Goal: Task Accomplishment & Management: Use online tool/utility

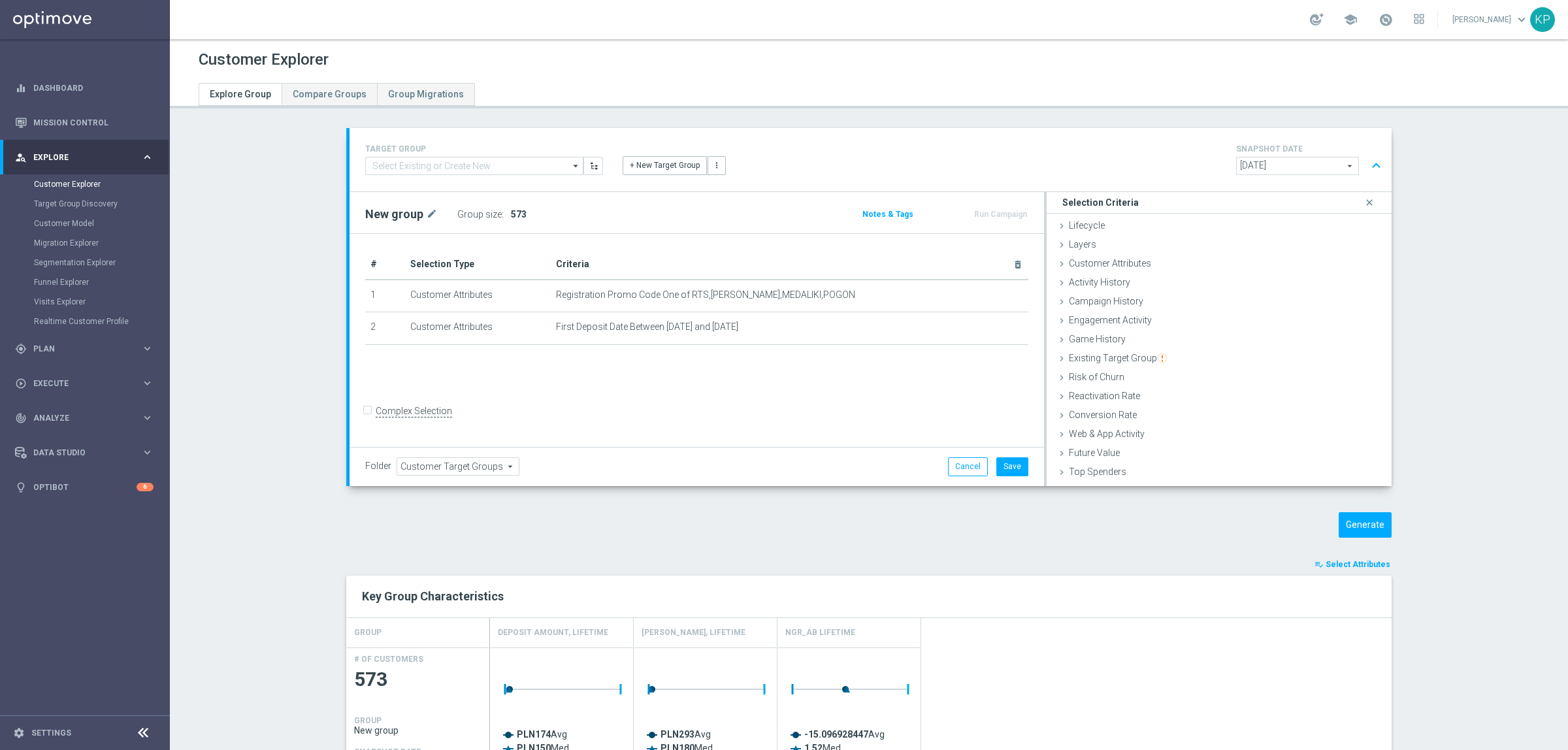
scroll to position [82, 0]
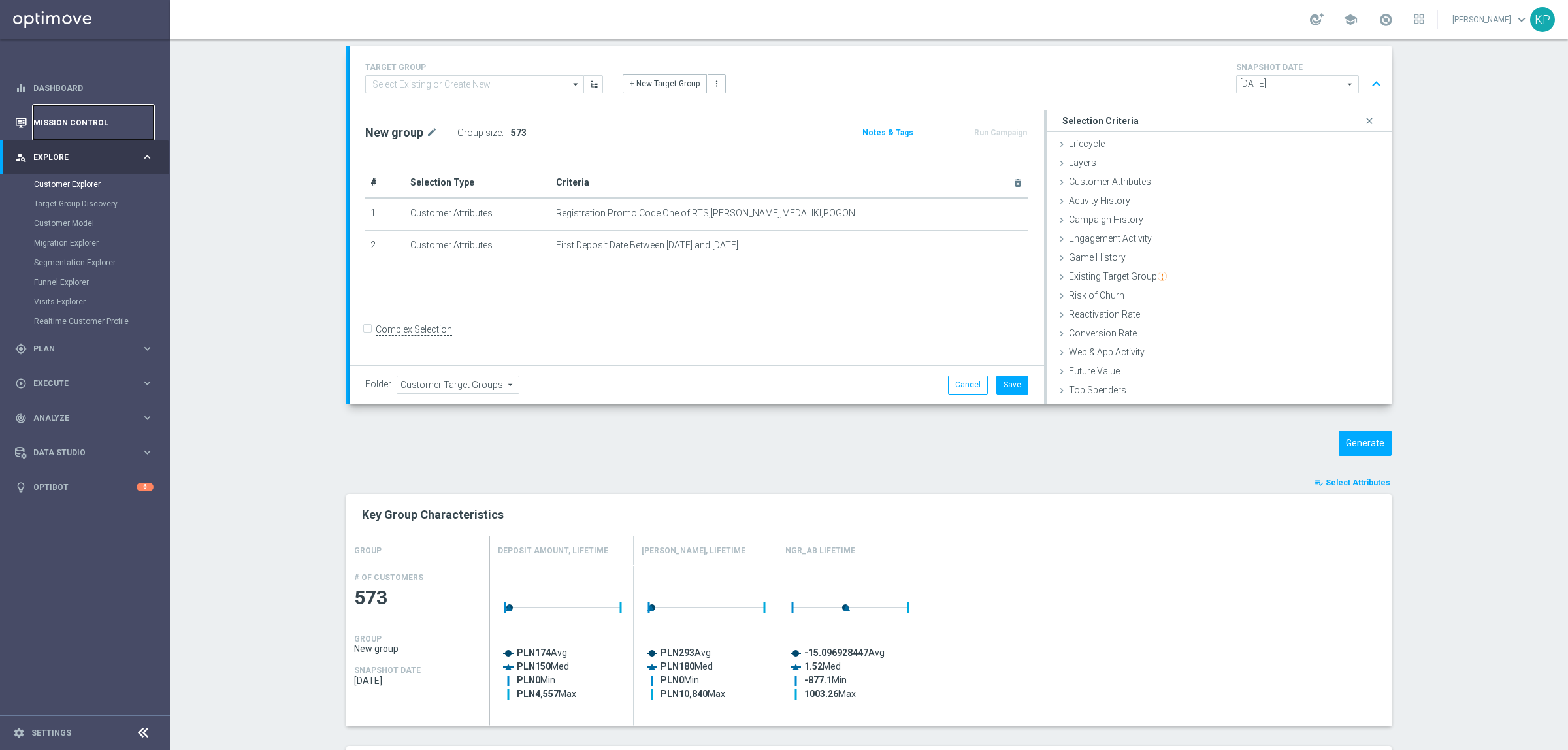
click at [83, 122] on link "Mission Control" at bounding box center [94, 122] width 120 height 34
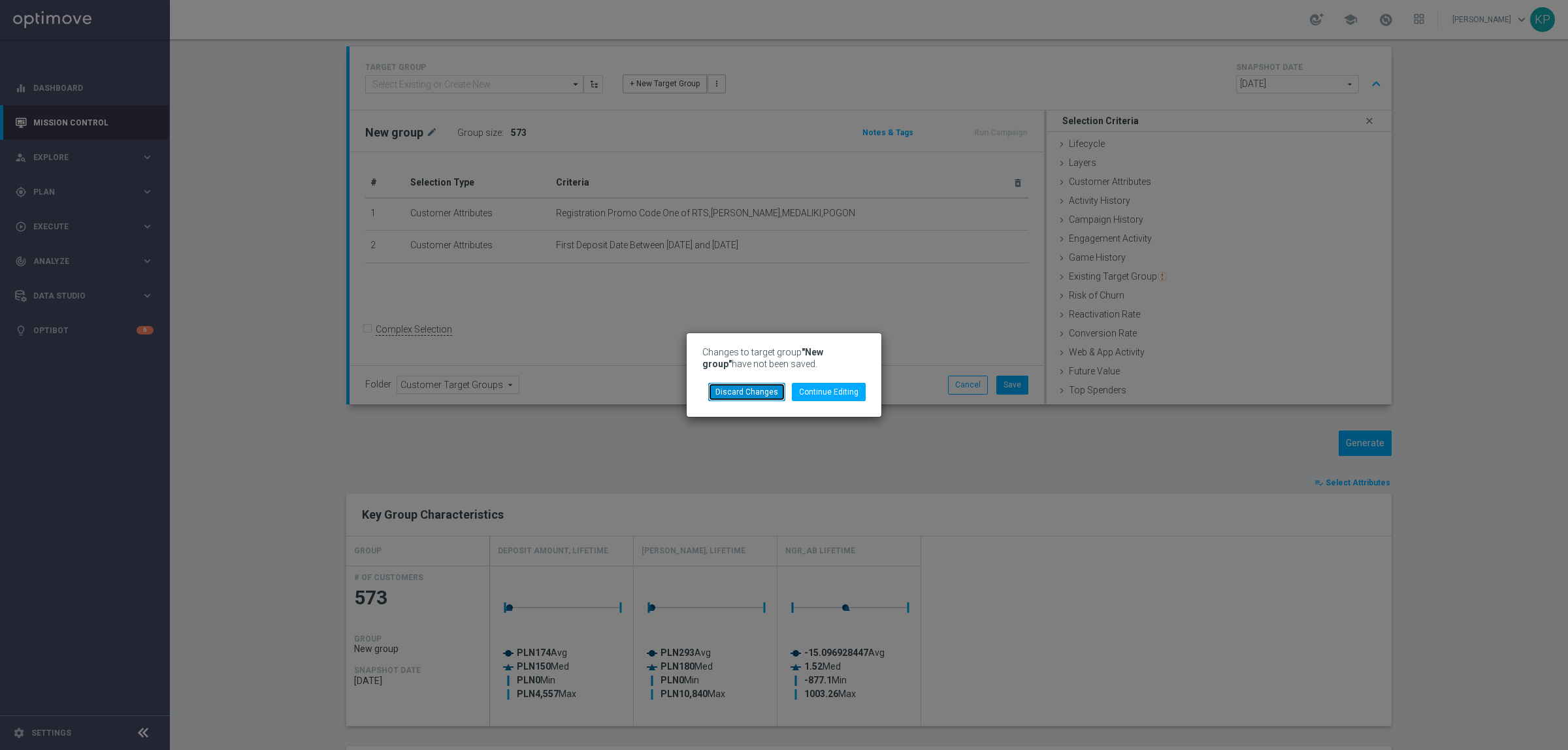
click at [726, 386] on button "Discard Changes" at bounding box center [747, 391] width 77 height 18
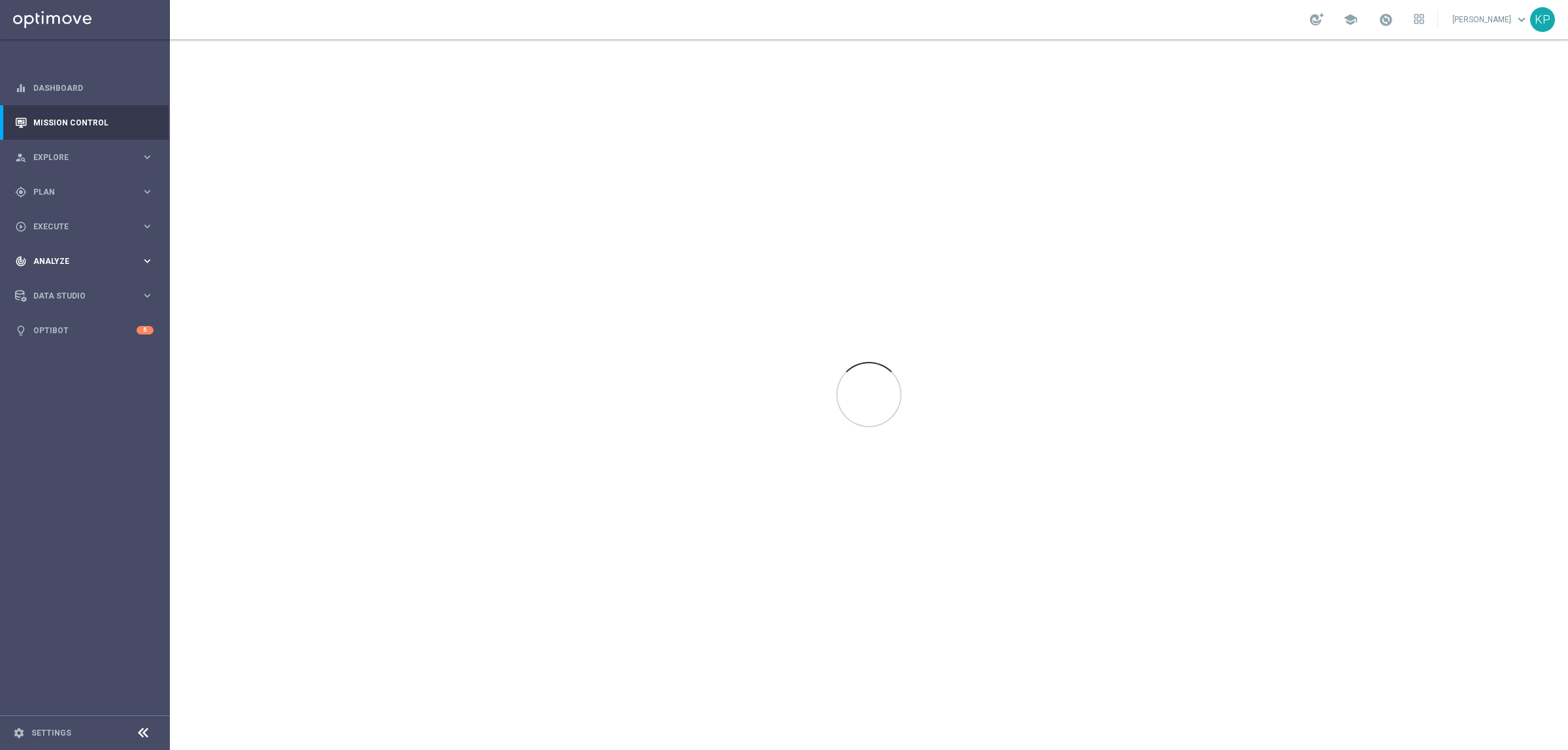
click at [134, 252] on div "track_changes Analyze keyboard_arrow_right" at bounding box center [84, 260] width 169 height 34
drag, startPoint x: 85, startPoint y: 279, endPoint x: 78, endPoint y: 282, distance: 7.6
click at [83, 279] on div "Customer 360" at bounding box center [101, 288] width 134 height 19
click at [77, 282] on div "Customer 360" at bounding box center [101, 288] width 134 height 19
click at [73, 282] on div "Customer 360" at bounding box center [101, 288] width 134 height 19
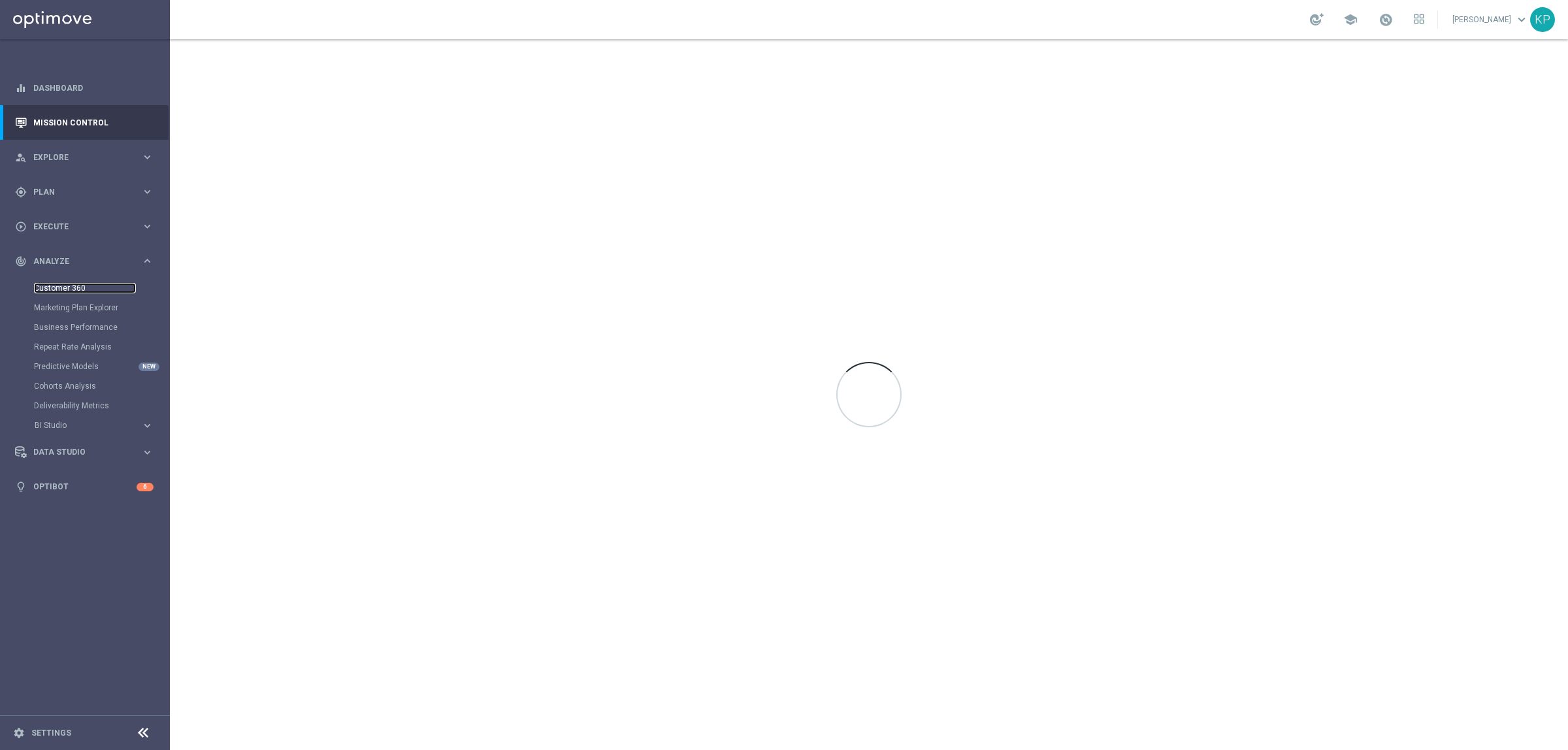
click at [48, 287] on link "Customer 360" at bounding box center [84, 287] width 102 height 10
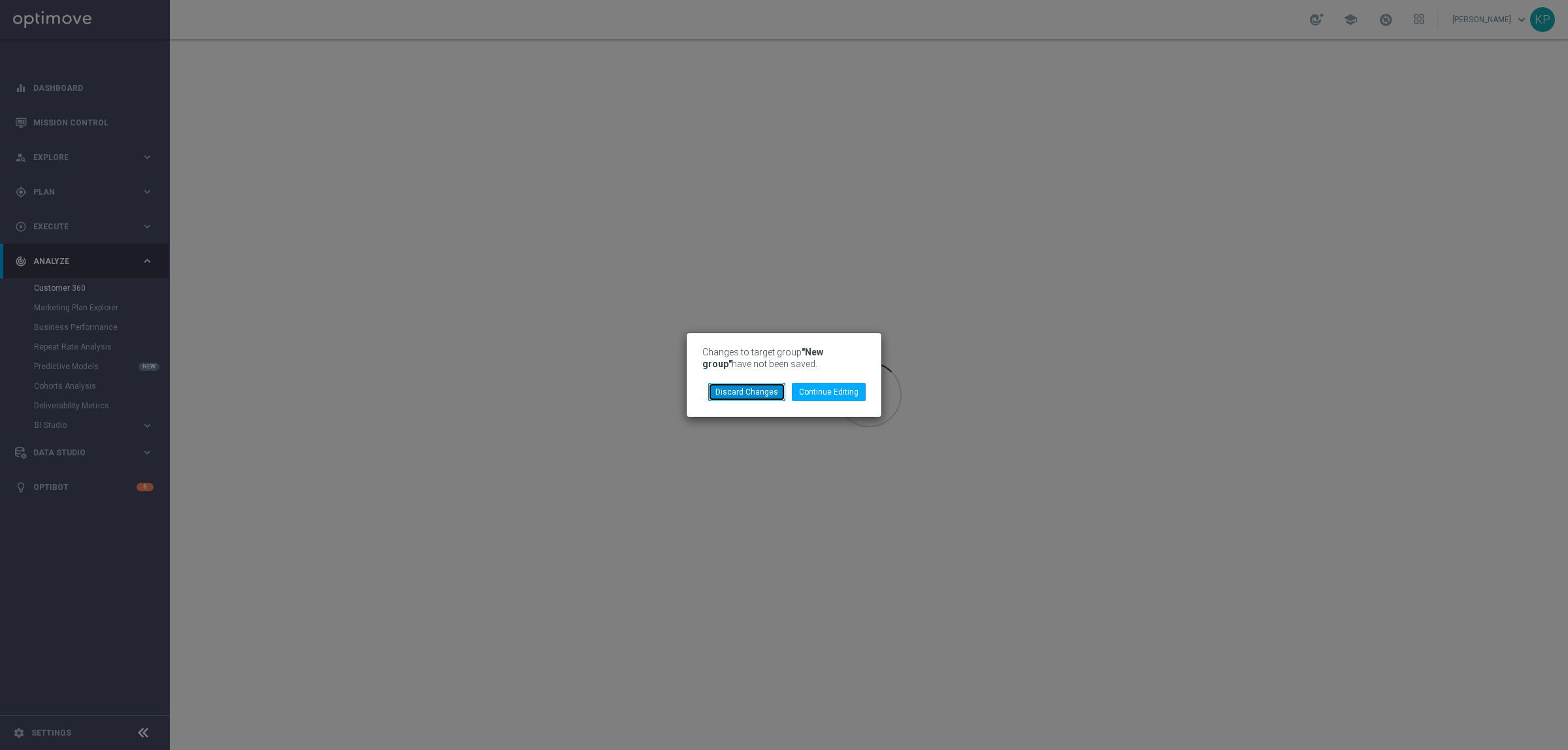
click at [756, 395] on button "Discard Changes" at bounding box center [747, 391] width 77 height 18
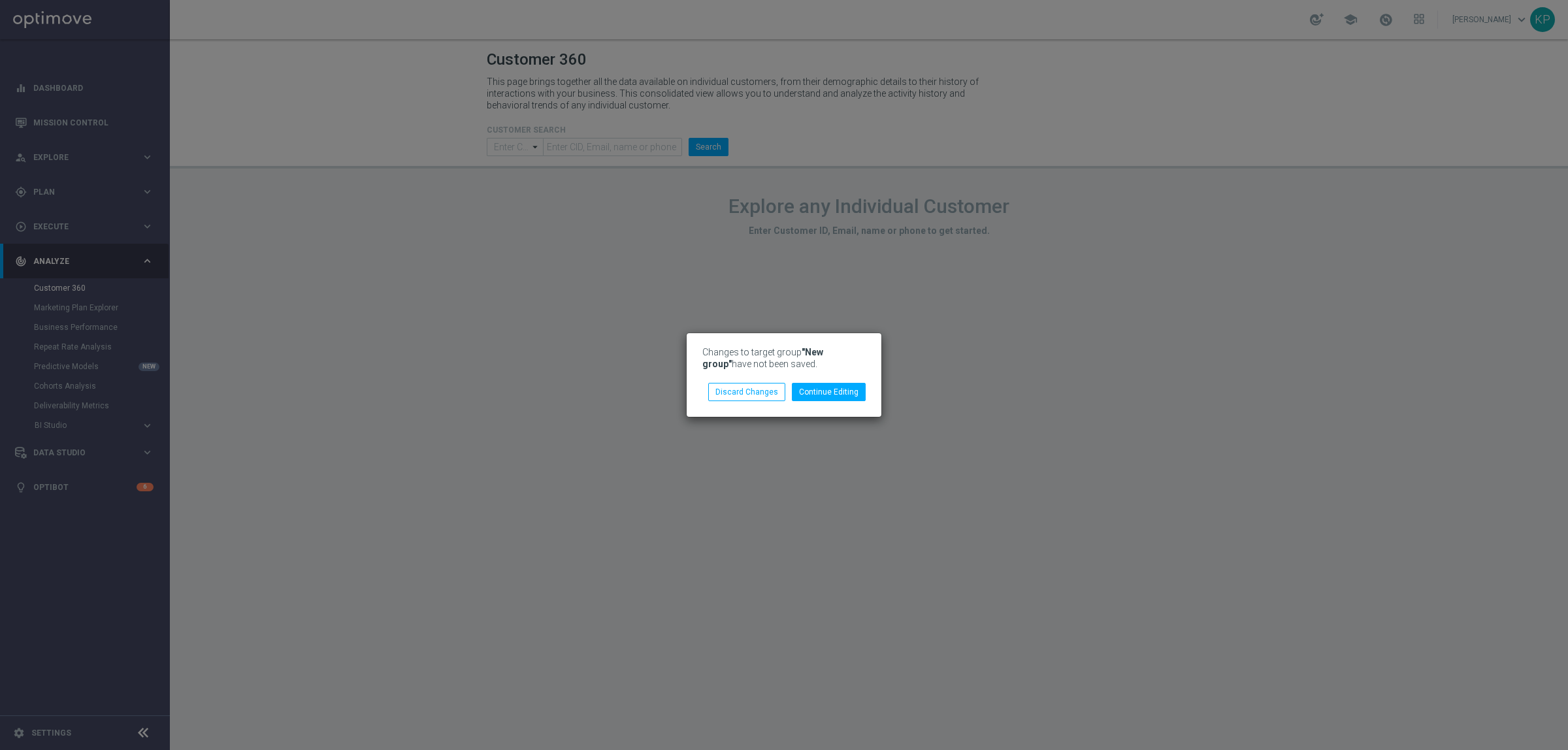
type input "Contains"
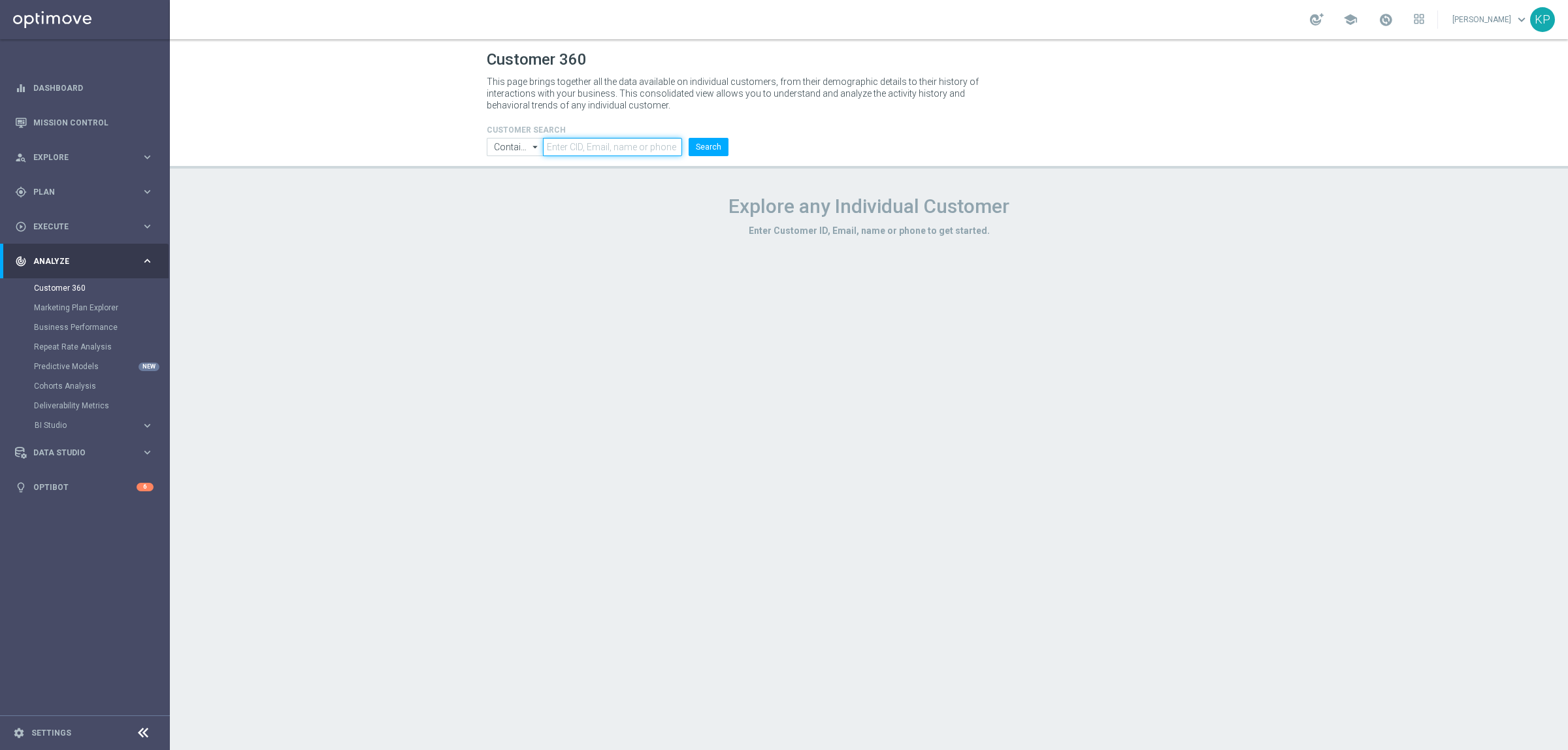
click at [592, 155] on input "text" at bounding box center [612, 146] width 139 height 18
paste input "2756123"
type input "2756123"
click at [701, 148] on button "Search" at bounding box center [708, 146] width 40 height 18
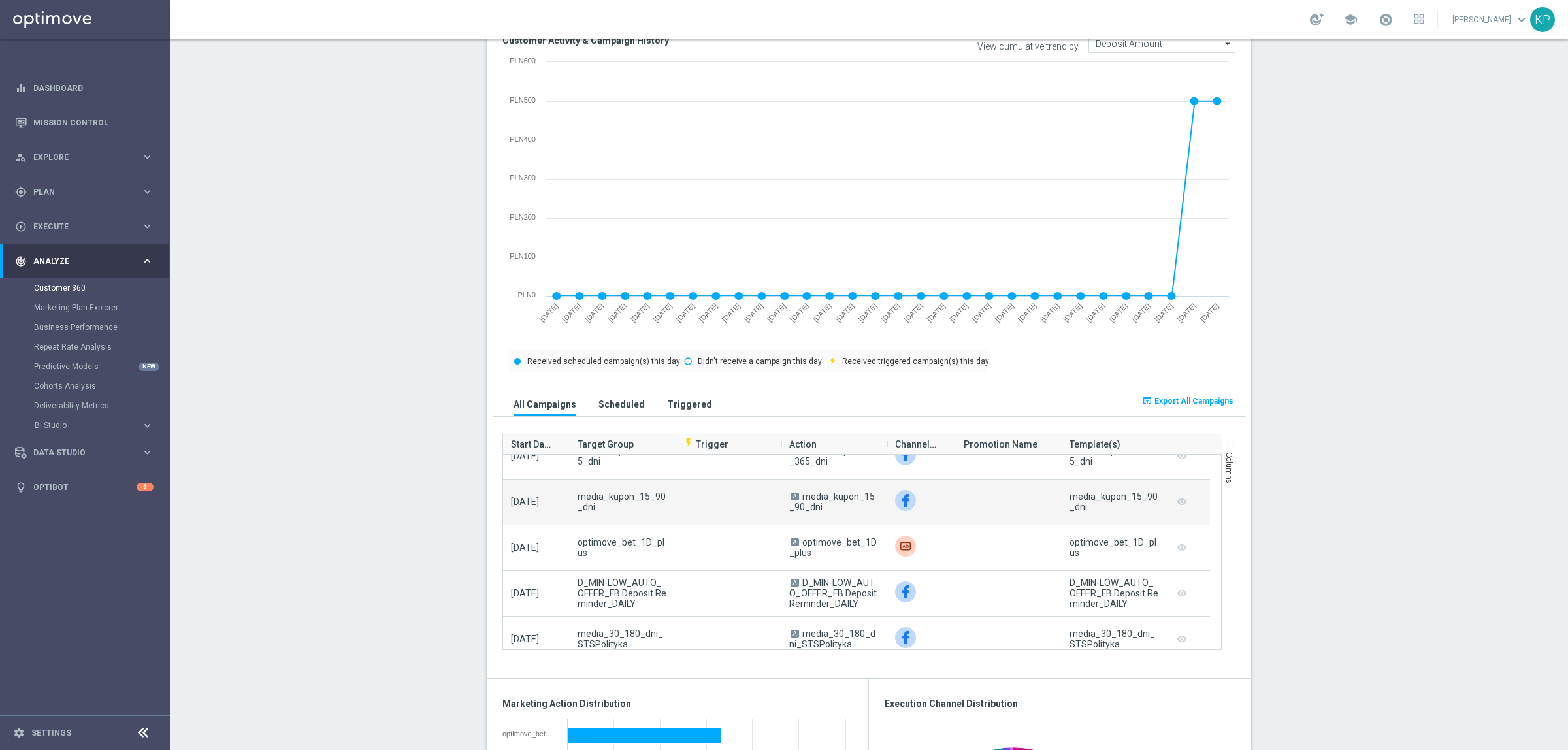
scroll to position [1879, 0]
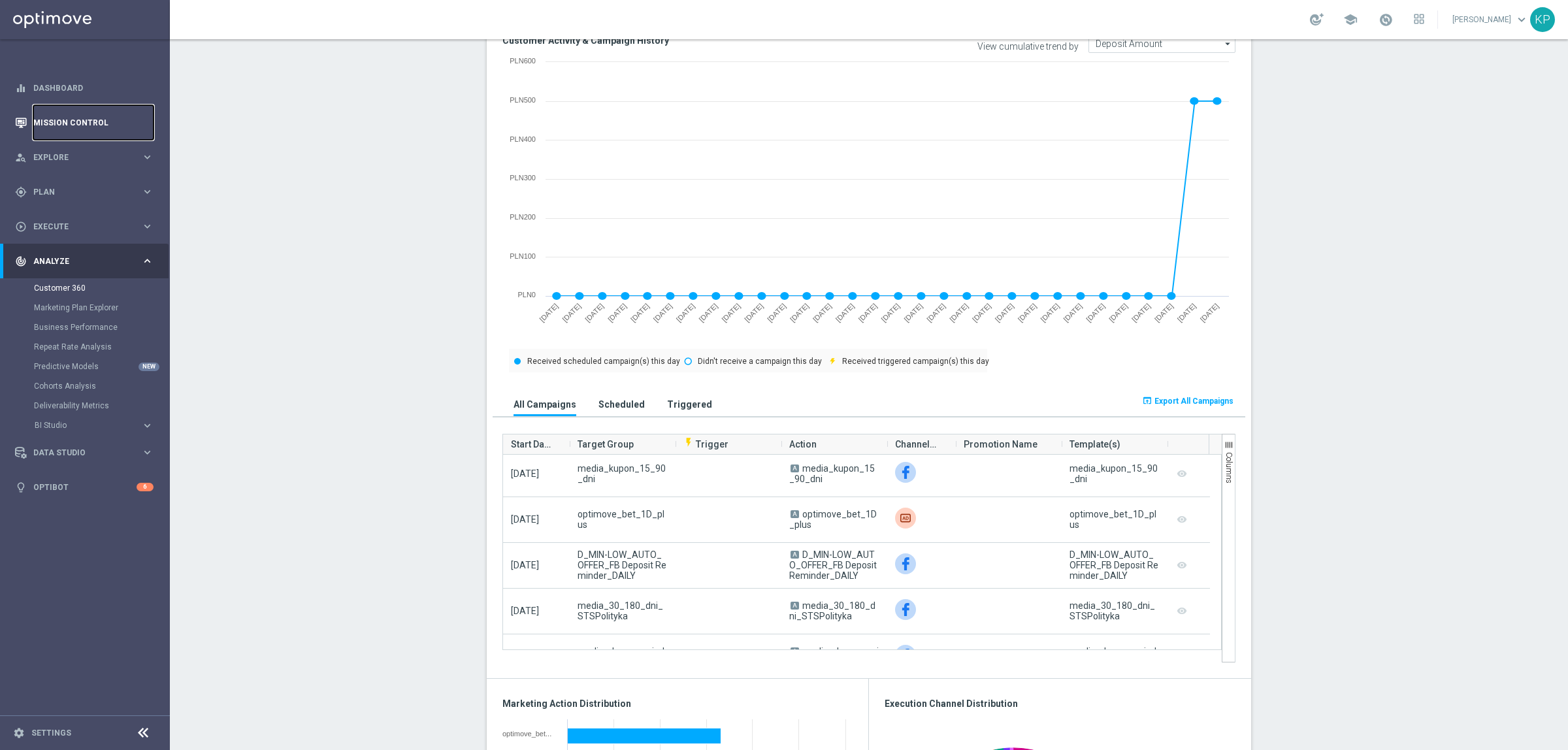
click at [109, 118] on link "Mission Control" at bounding box center [94, 122] width 120 height 34
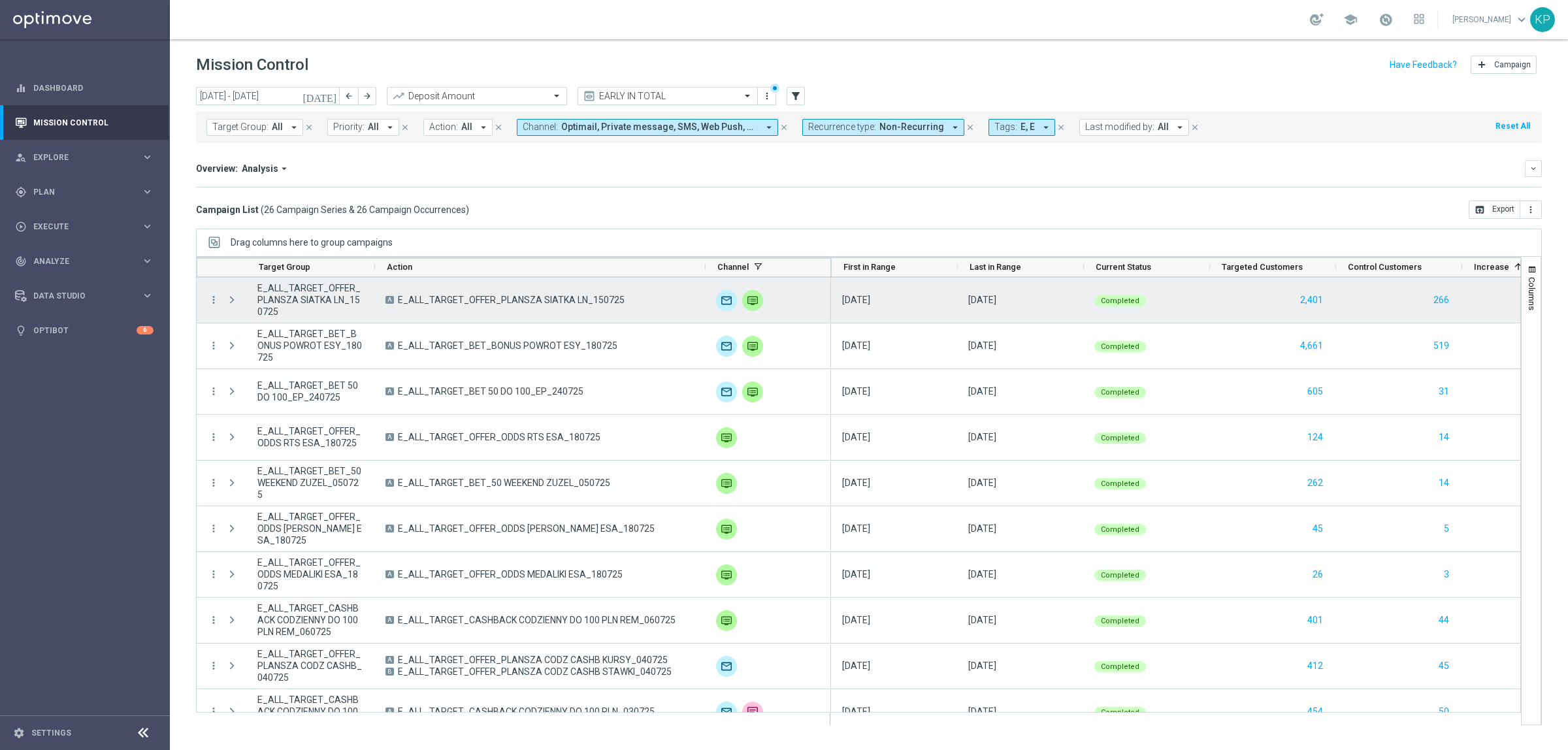
drag, startPoint x: 499, startPoint y: 265, endPoint x: 703, endPoint y: 282, distance: 204.7
click at [703, 282] on div at bounding box center [859, 491] width 1325 height 469
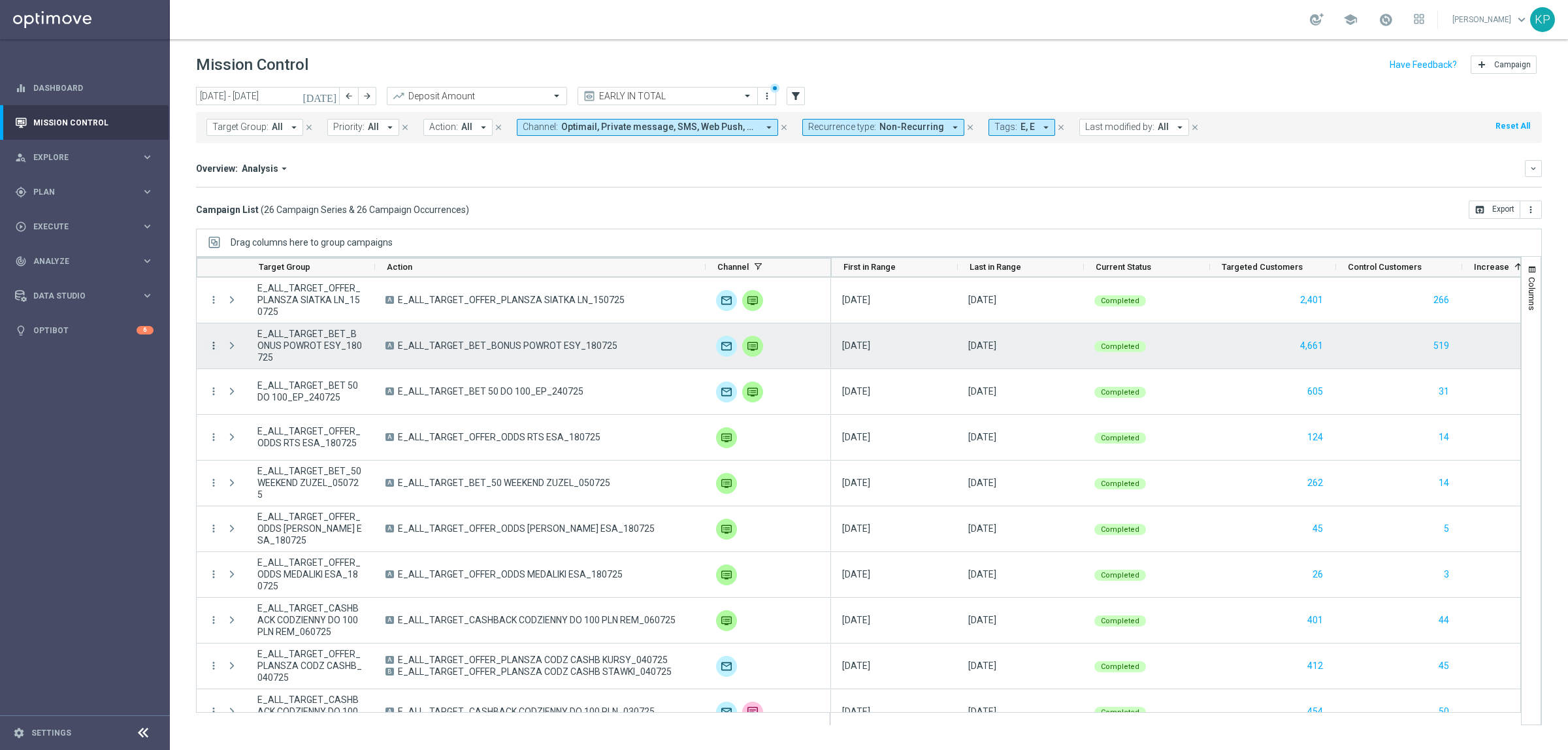
click at [216, 347] on icon "more_vert" at bounding box center [214, 346] width 12 height 12
click at [287, 392] on span "Channel Metrics" at bounding box center [270, 391] width 62 height 9
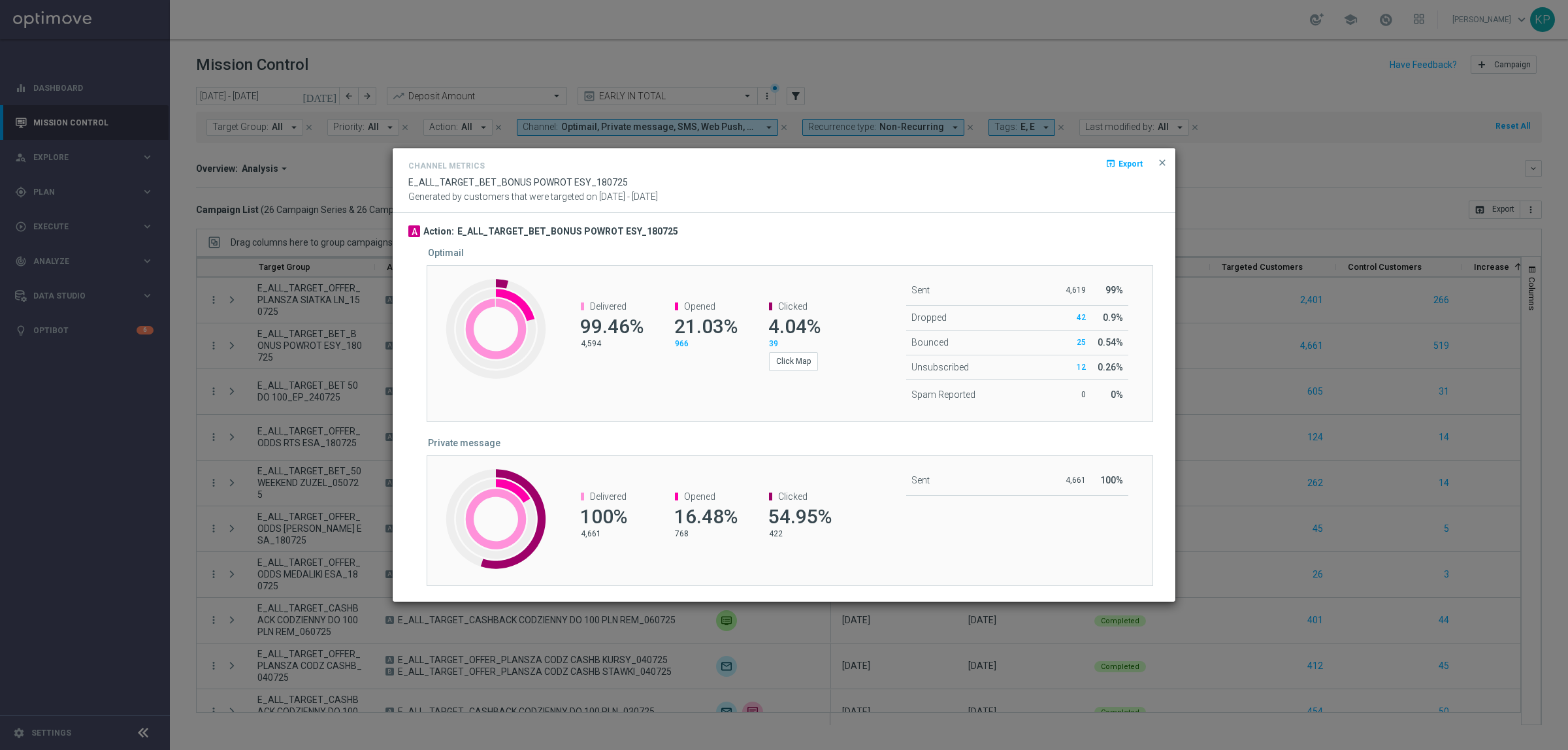
click at [614, 639] on modal-container "Channel Metrics open_in_browser Export E_ALL_TARGET_BET_BONUS POWROT ESY_180725…" at bounding box center [784, 375] width 1568 height 750
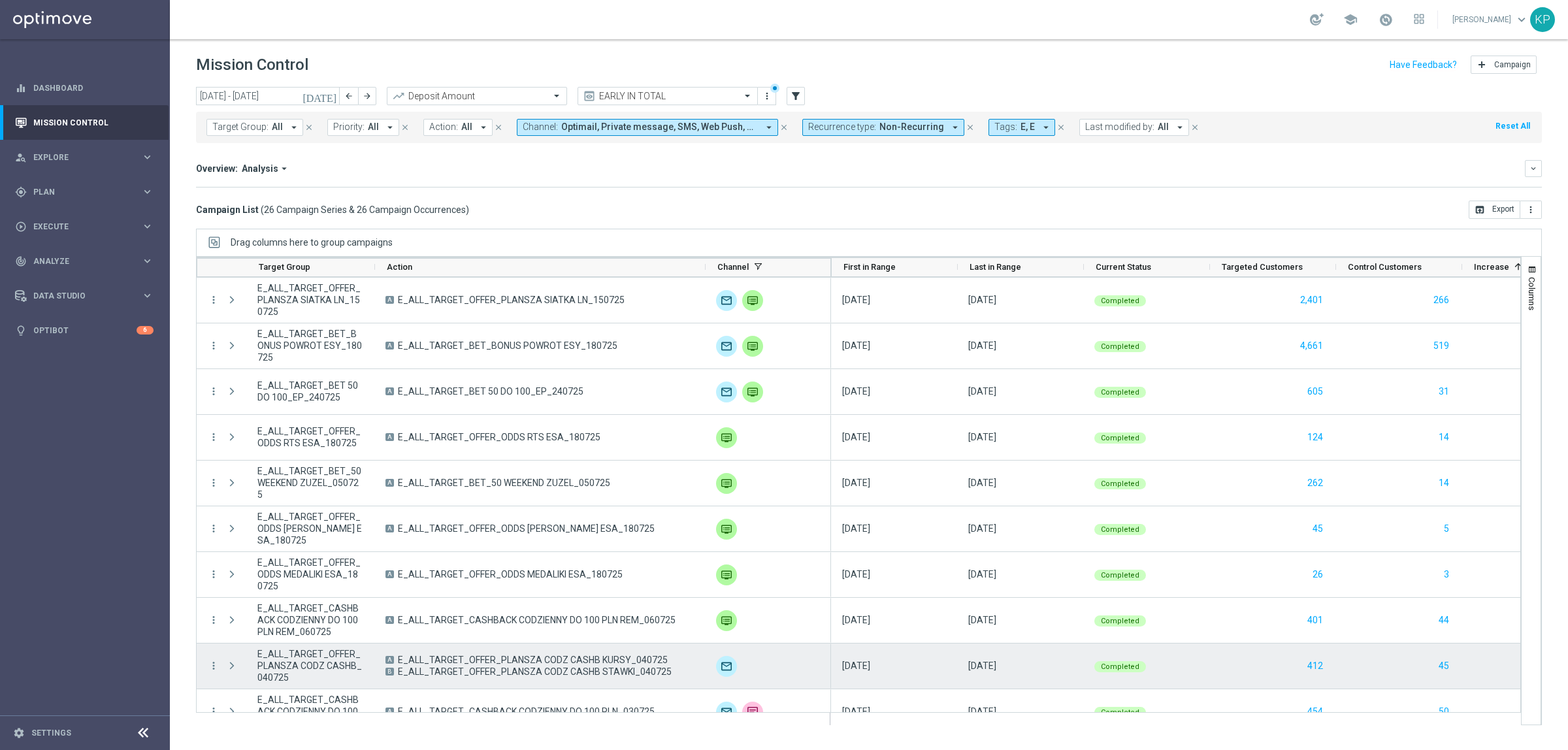
click at [538, 660] on span "E_ALL_TARGET_OFFER_PLANSZA CODZ CASHB KURSY_040725" at bounding box center [532, 660] width 270 height 12
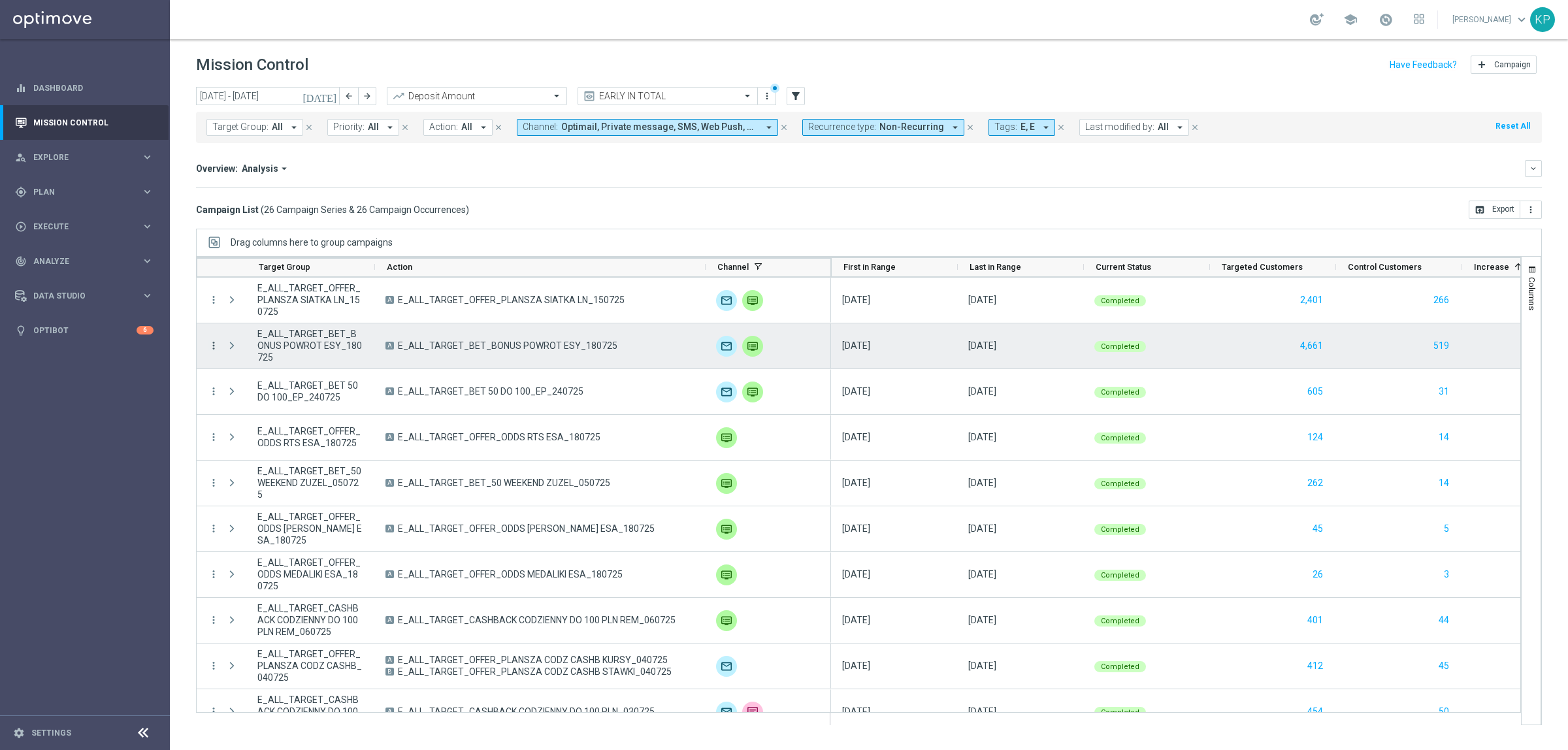
click at [213, 345] on icon "more_vert" at bounding box center [214, 346] width 12 height 12
click at [285, 387] on span "Channel Metrics" at bounding box center [270, 391] width 62 height 9
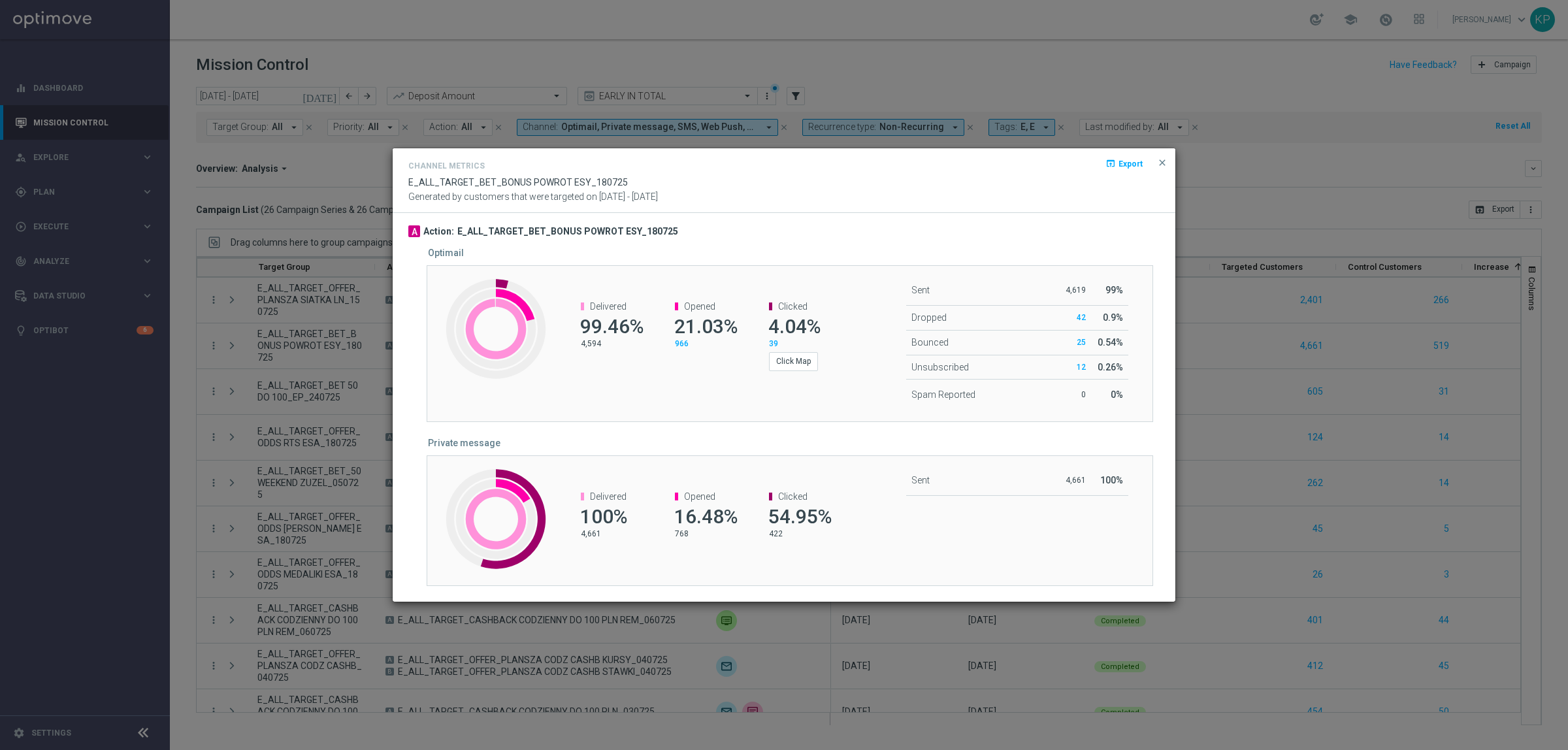
click at [1218, 355] on modal-container "Channel Metrics open_in_browser Export E_ALL_TARGET_BET_BONUS POWROT ESY_180725…" at bounding box center [784, 375] width 1568 height 750
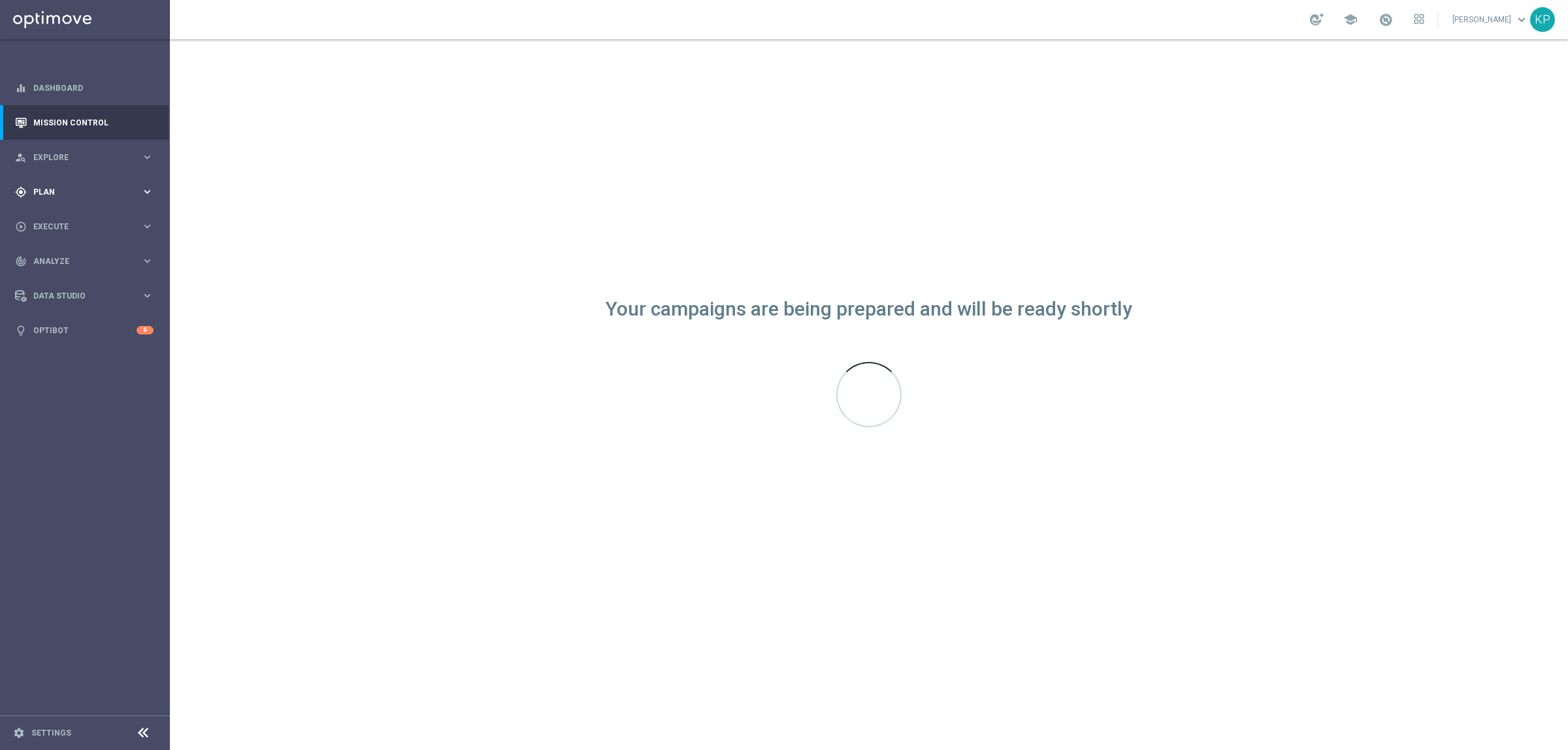
click at [73, 181] on div "gps_fixed Plan keyboard_arrow_right" at bounding box center [84, 191] width 169 height 34
click at [54, 265] on accordion "Templates keyboard_arrow_right Optimail" at bounding box center [101, 258] width 134 height 19
click at [61, 257] on span "Templates" at bounding box center [81, 259] width 94 height 8
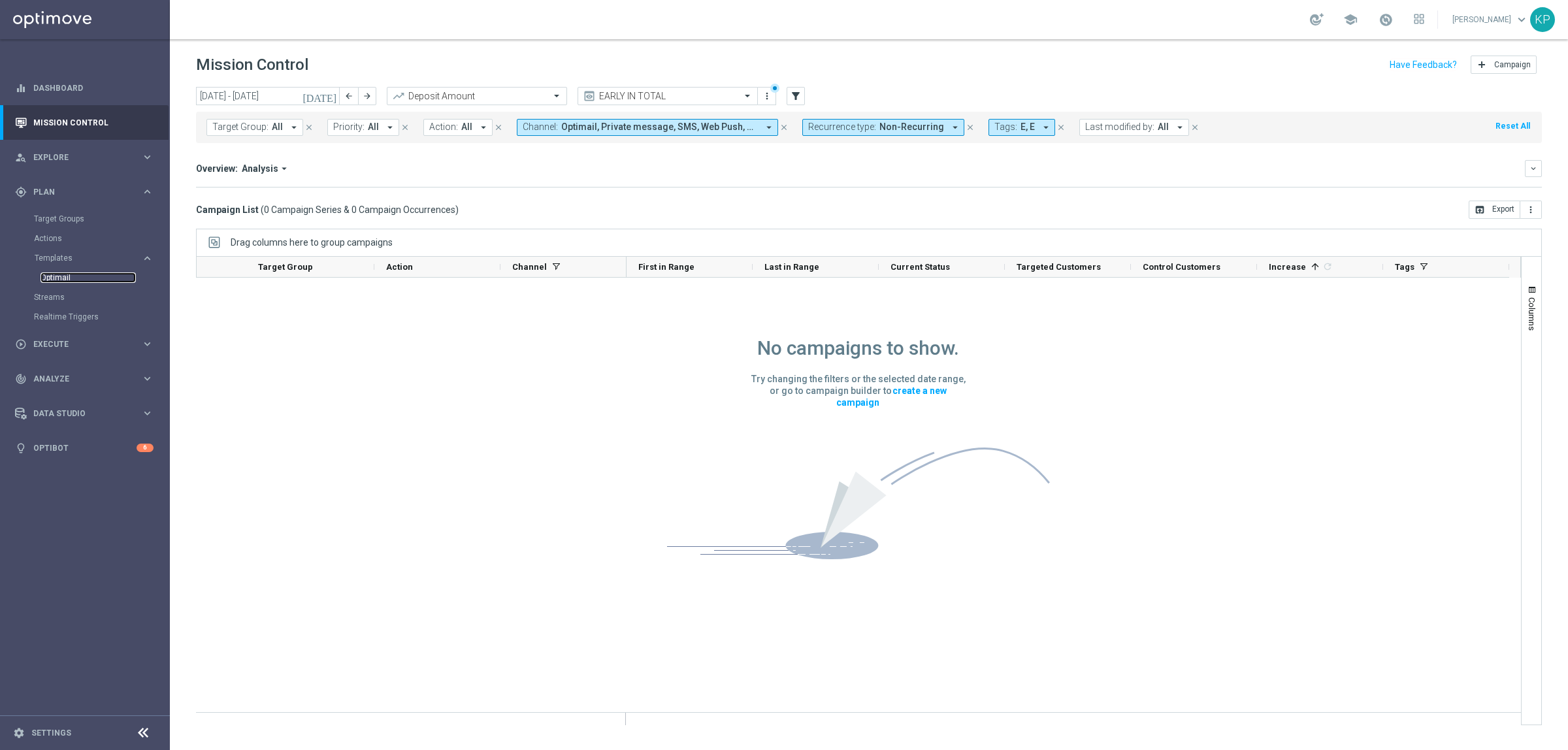
click at [70, 276] on link "Optimail" at bounding box center [88, 277] width 95 height 10
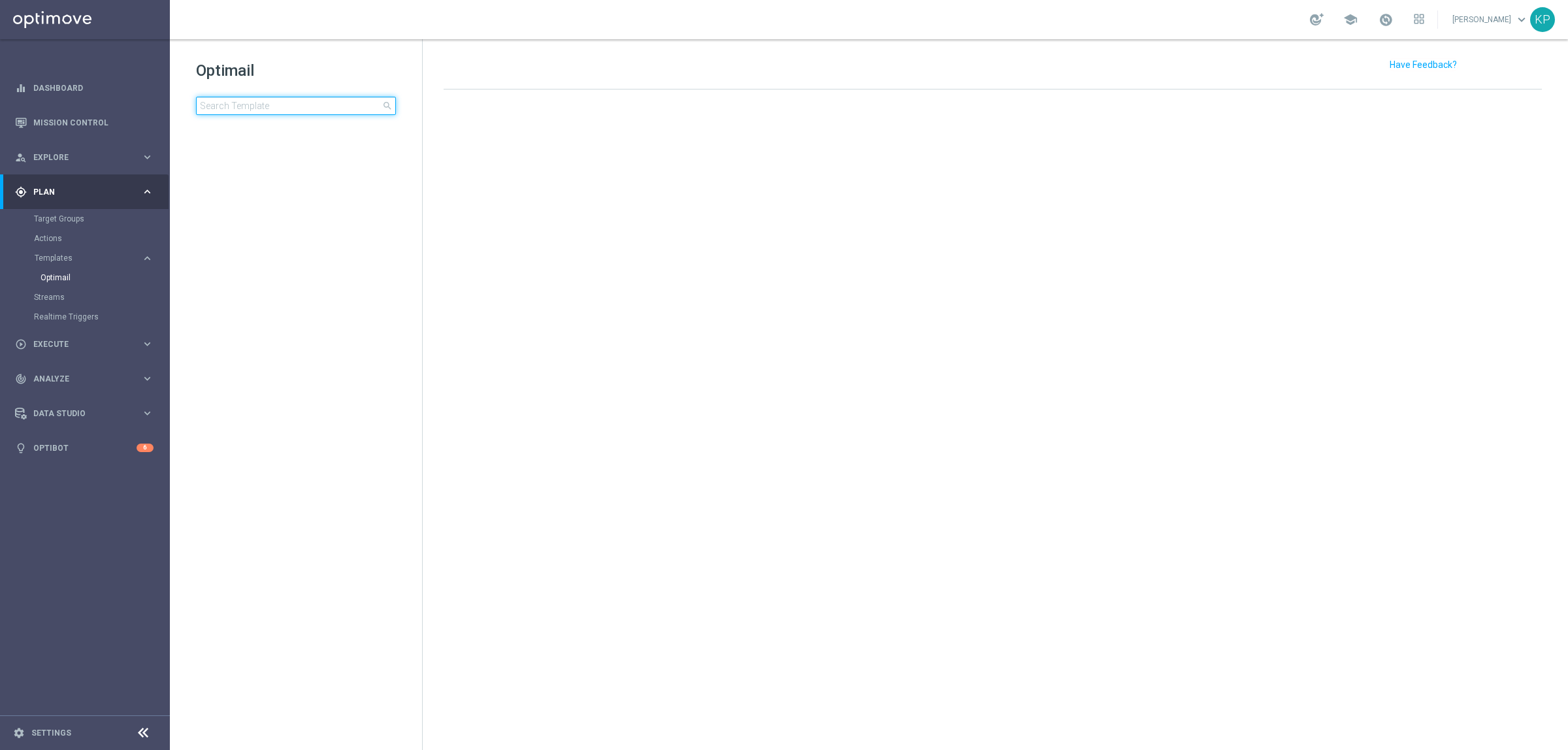
click at [299, 105] on input at bounding box center [296, 106] width 200 height 18
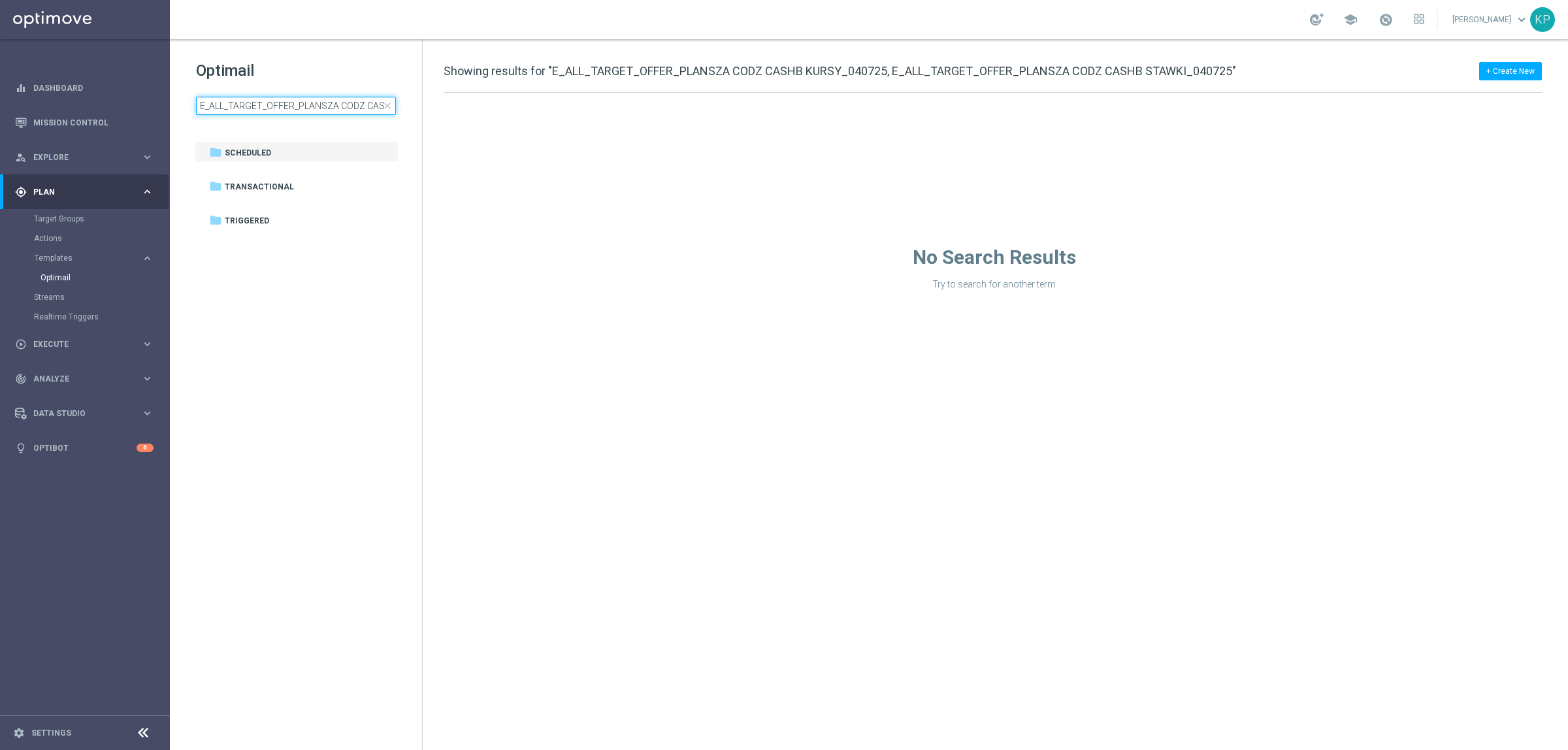
click at [326, 105] on input "E_ALL_TARGET_OFFER_PLANSZA CODZ CASHB KURSY_040725, E_ALL_TARGET_OFFER_PLANSZA …" at bounding box center [296, 106] width 200 height 18
type input "E_ALL_TARGET_OFFER_PLANSZA CODZ CASHB KURSY_040725"
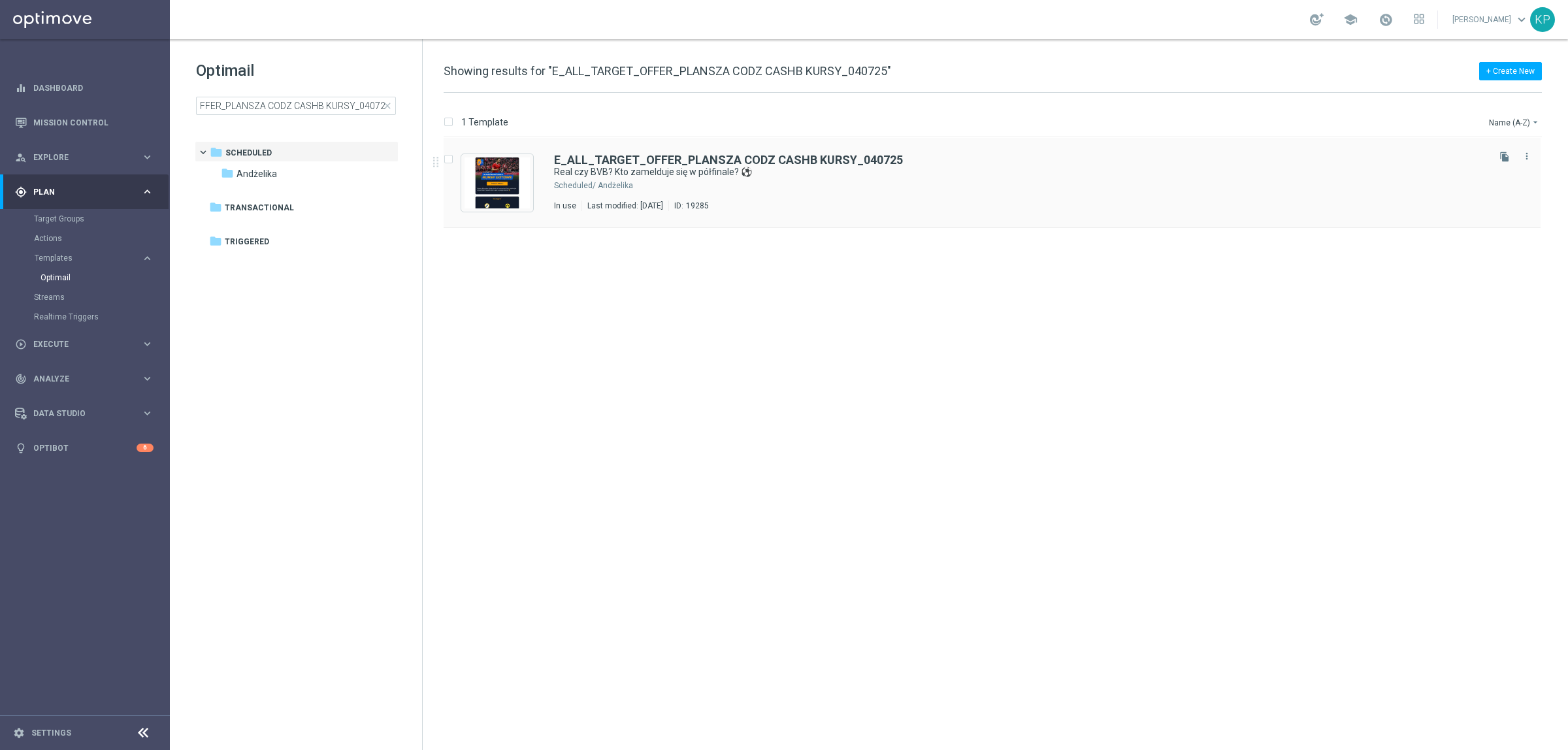
click at [810, 145] on div "E_ALL_TARGET_OFFER_PLANSZA CODZ CASHB KURSY_040725 Real czy BVB? Kto zamelduje …" at bounding box center [992, 182] width 1097 height 90
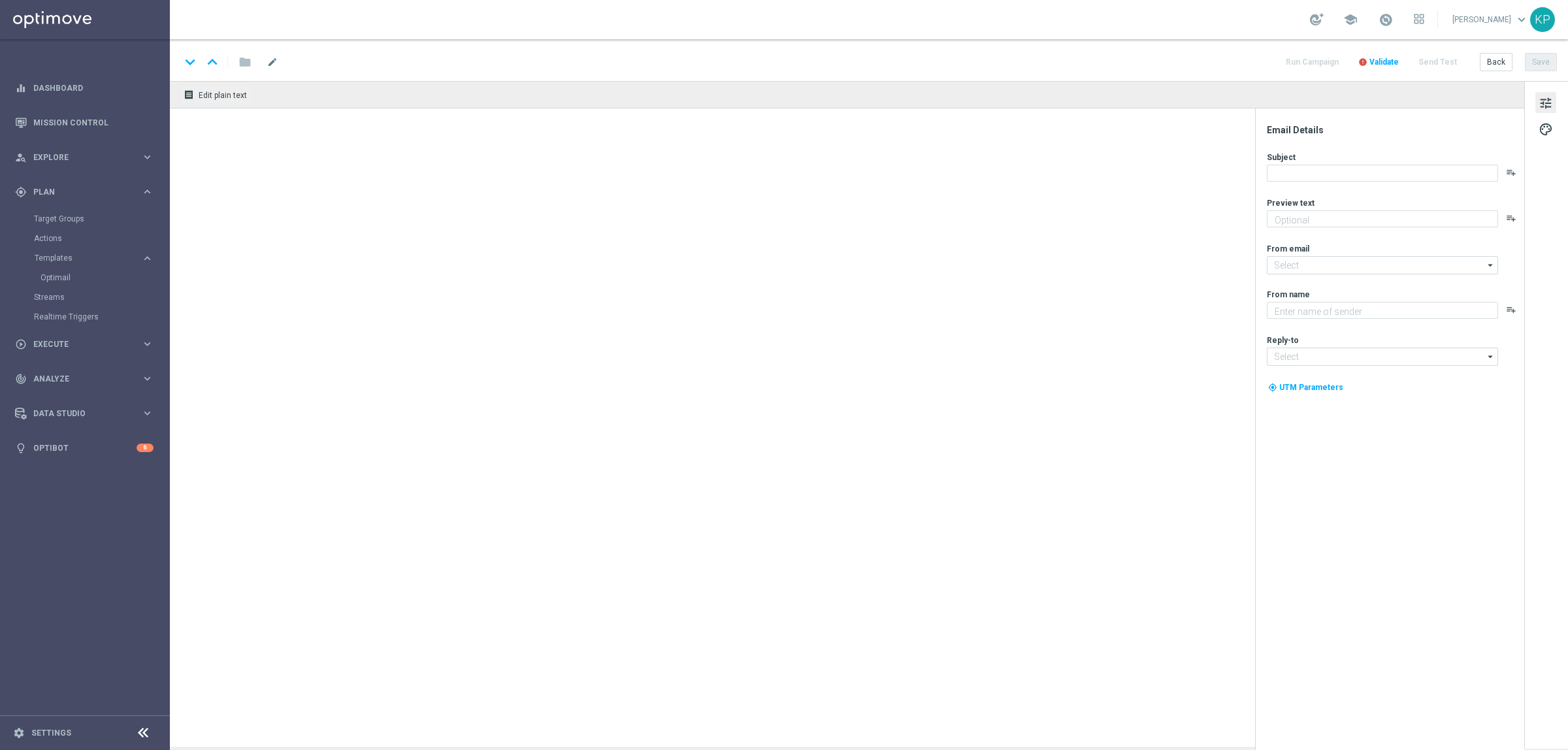
type textarea "Postaw na swojego faworyta! 💸"
type input "oferta@sts.pl"
type textarea "STS"
type input "kontakt@sts.pl"
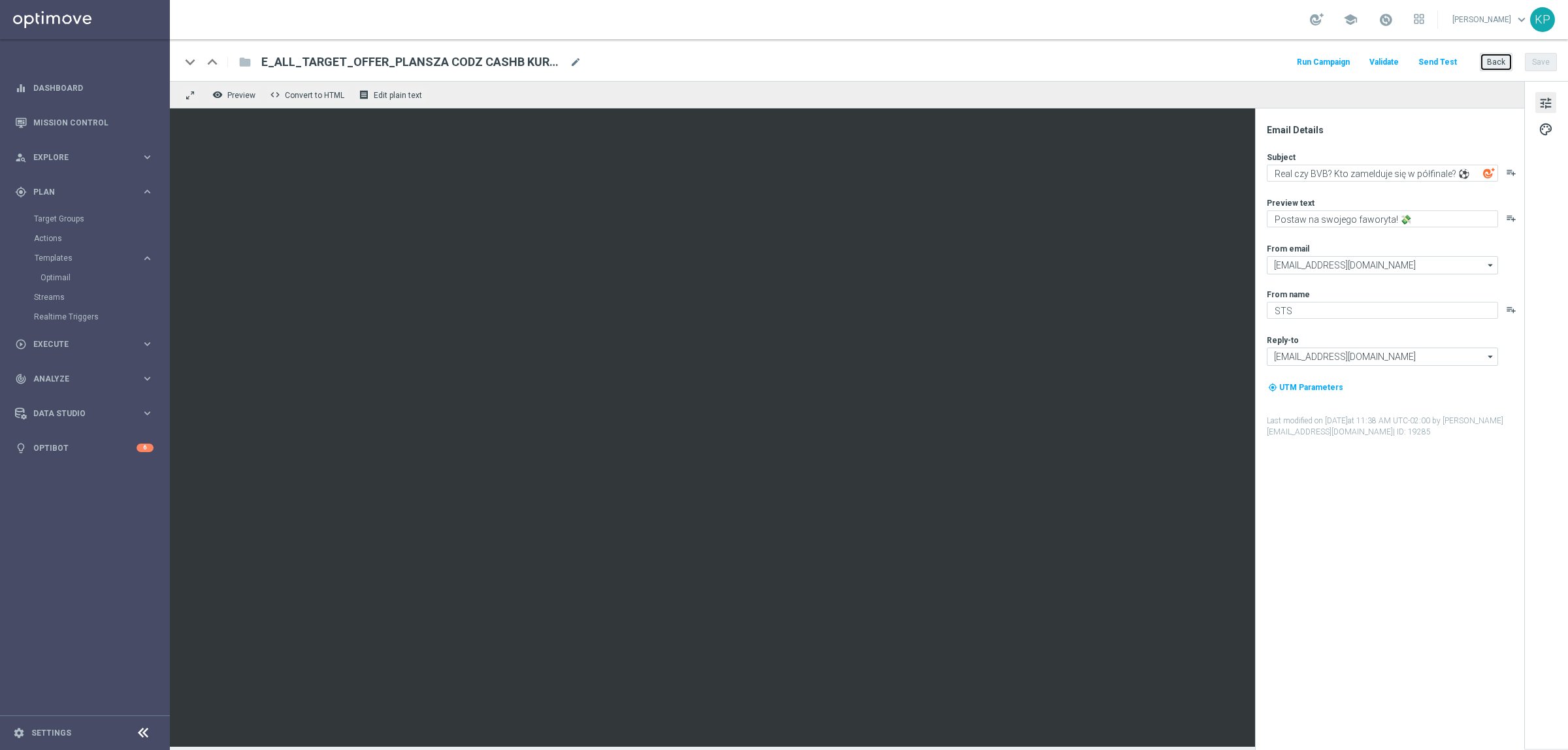
click at [1489, 62] on button "Back" at bounding box center [1496, 62] width 33 height 18
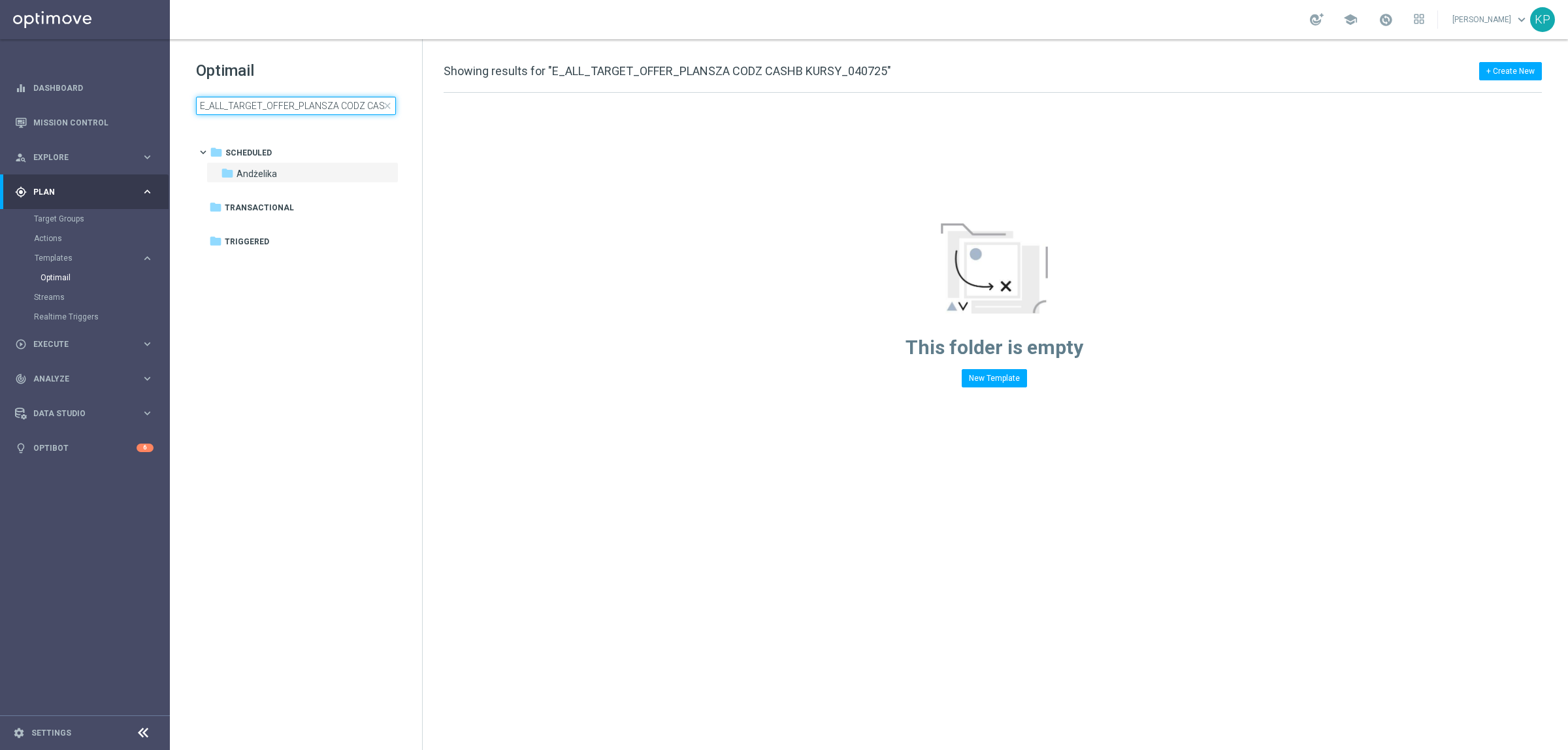
click at [353, 99] on input "E_ALL_TARGET_OFFER_PLANSZA CODZ CASHB KURSY_040725" at bounding box center [296, 106] width 200 height 18
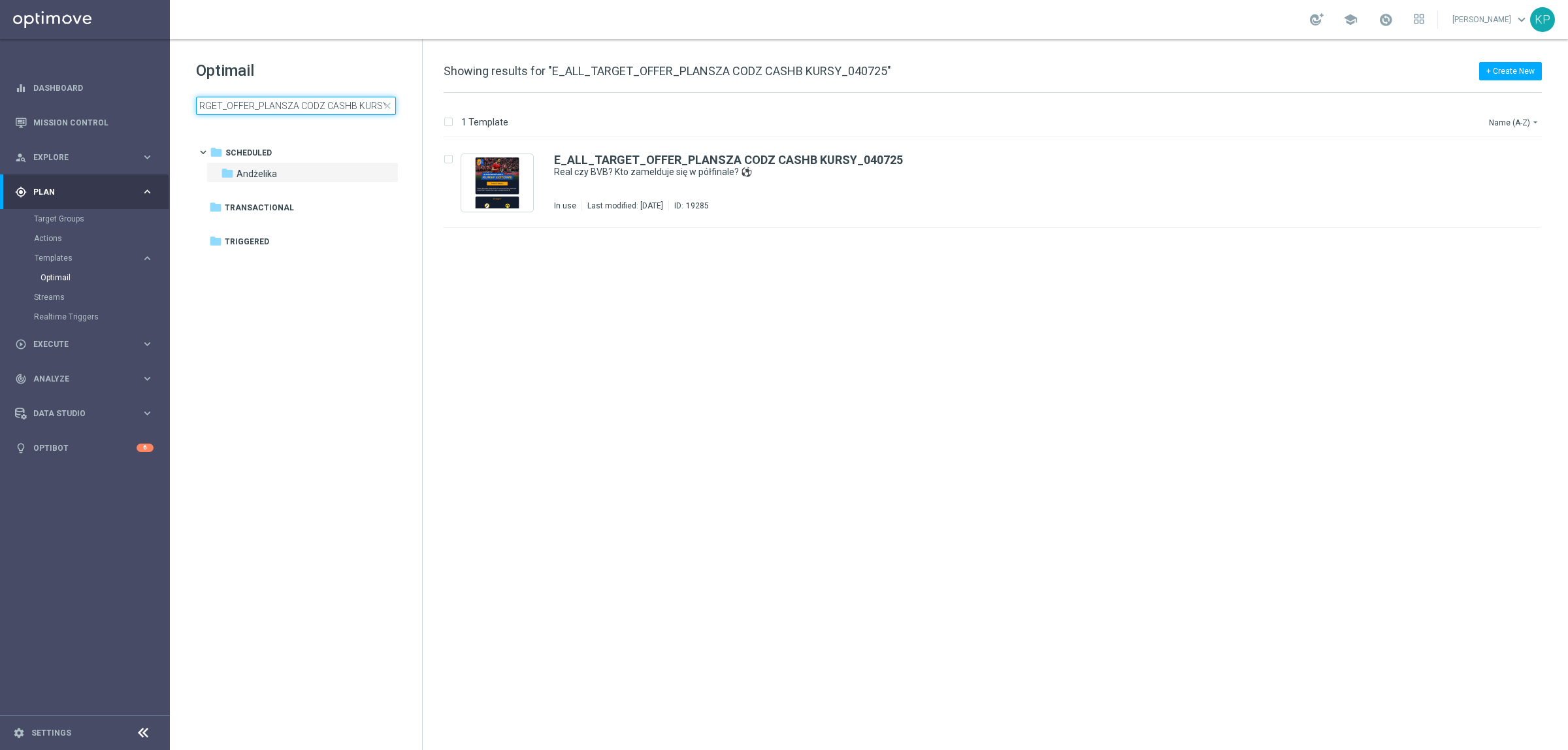
scroll to position [0, 73]
type input "E_ALL_TARGET_OFFER_PLANSZA CODZ CASHB"
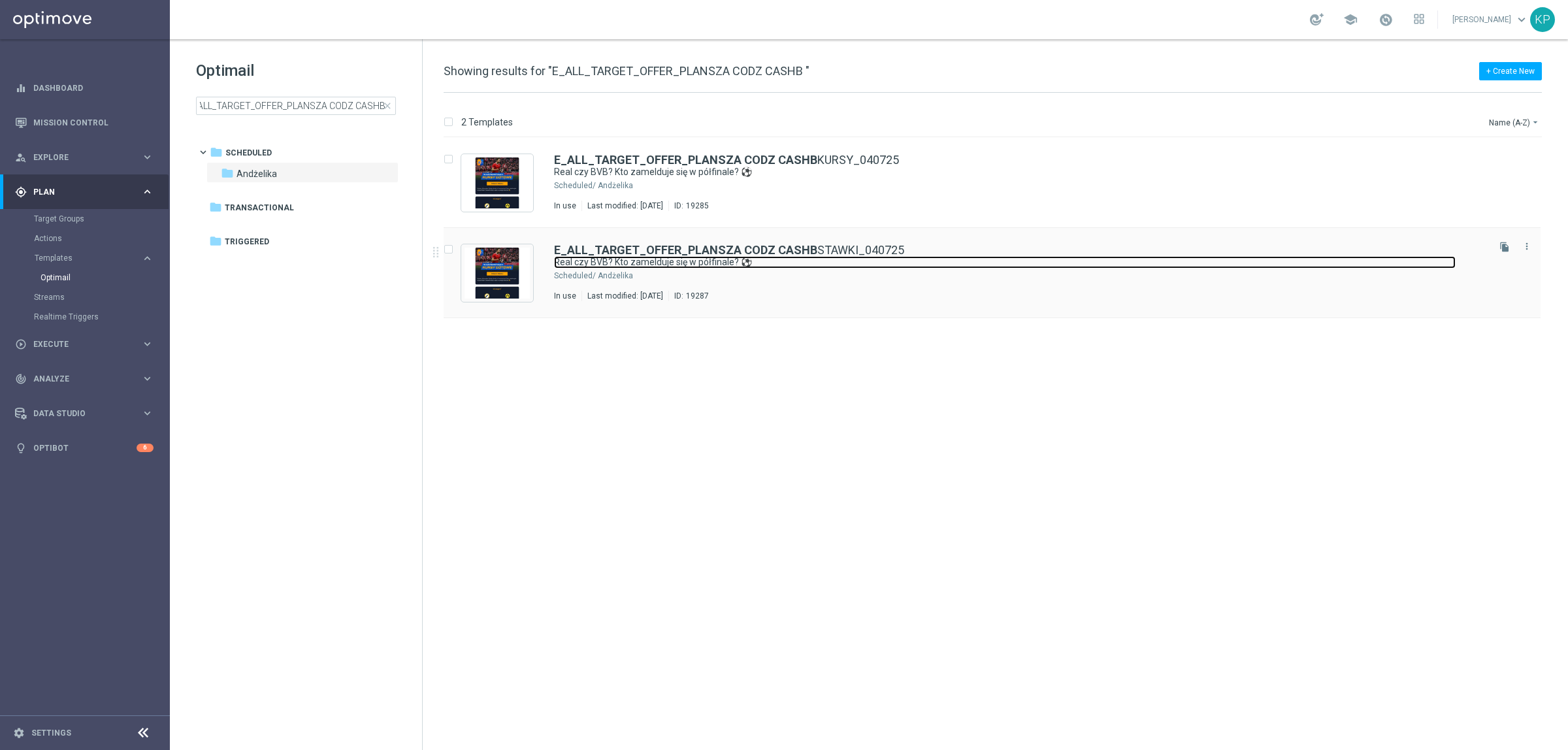
click at [841, 265] on link "Real czy BVB? Kto zamelduje się w półfinale? ⚽" at bounding box center [1005, 263] width 902 height 13
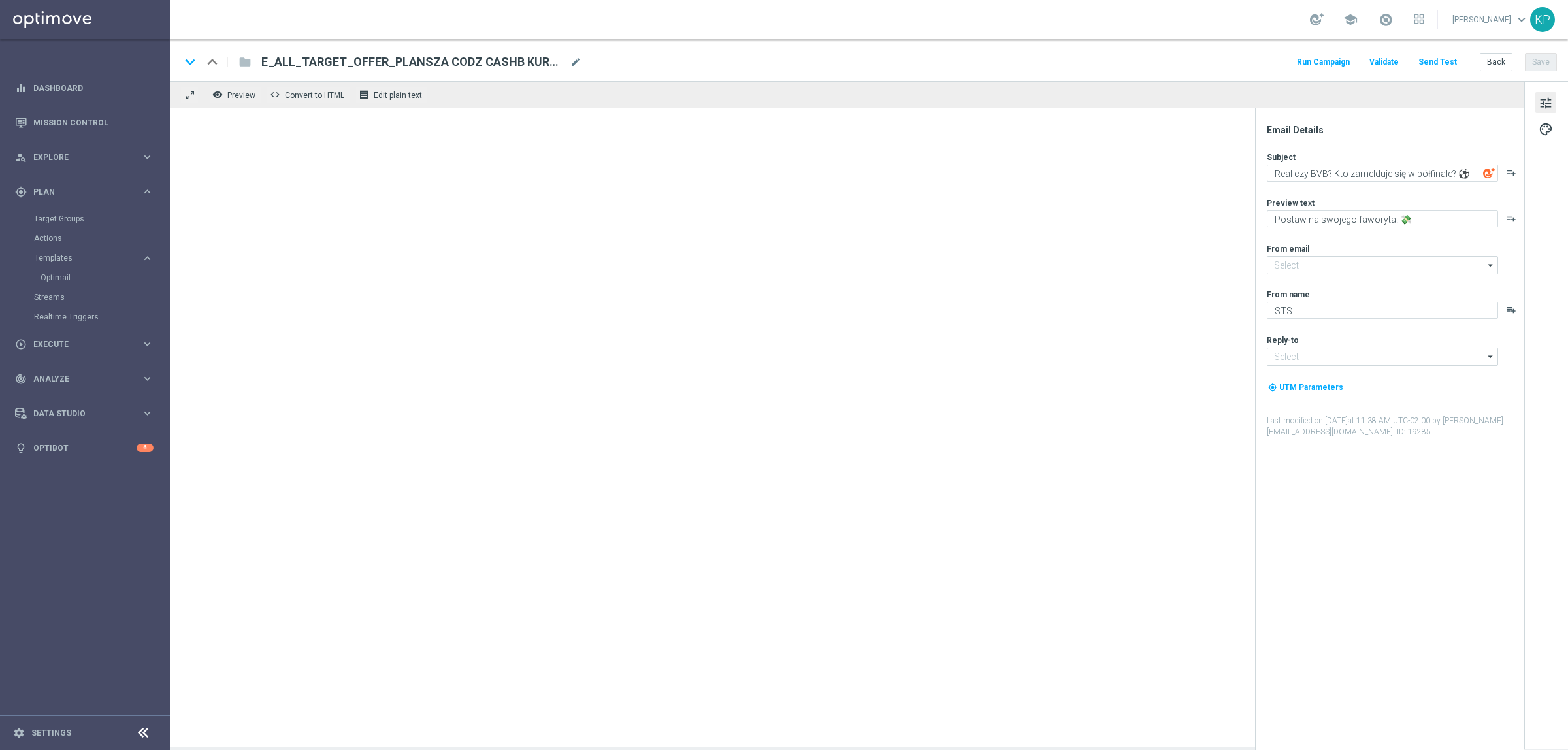
type input "oferta@sts.pl"
type input "kontakt@sts.pl"
type textarea "Sprawdź możliwe wygrane! 💸"
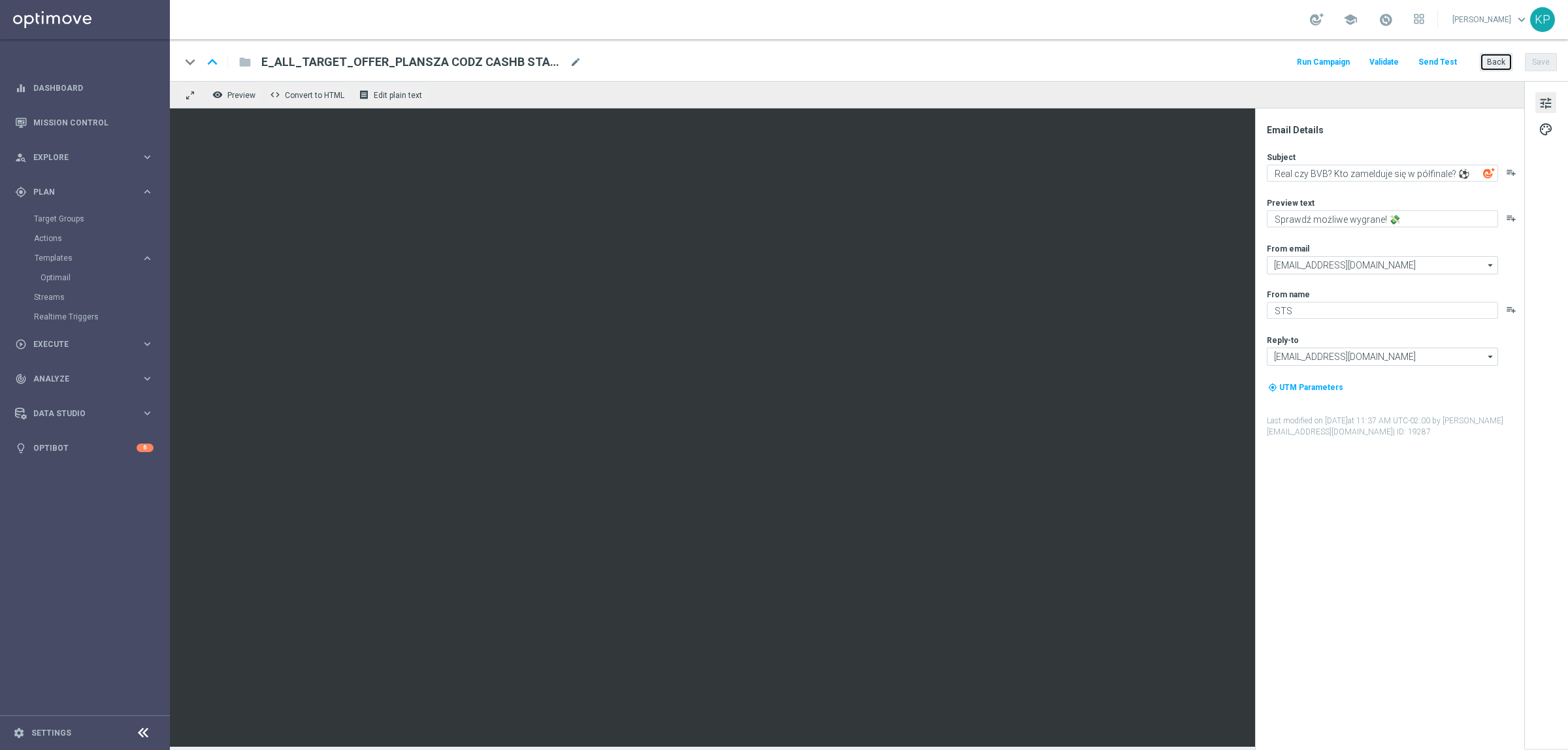
click at [1487, 62] on button "Back" at bounding box center [1496, 62] width 33 height 18
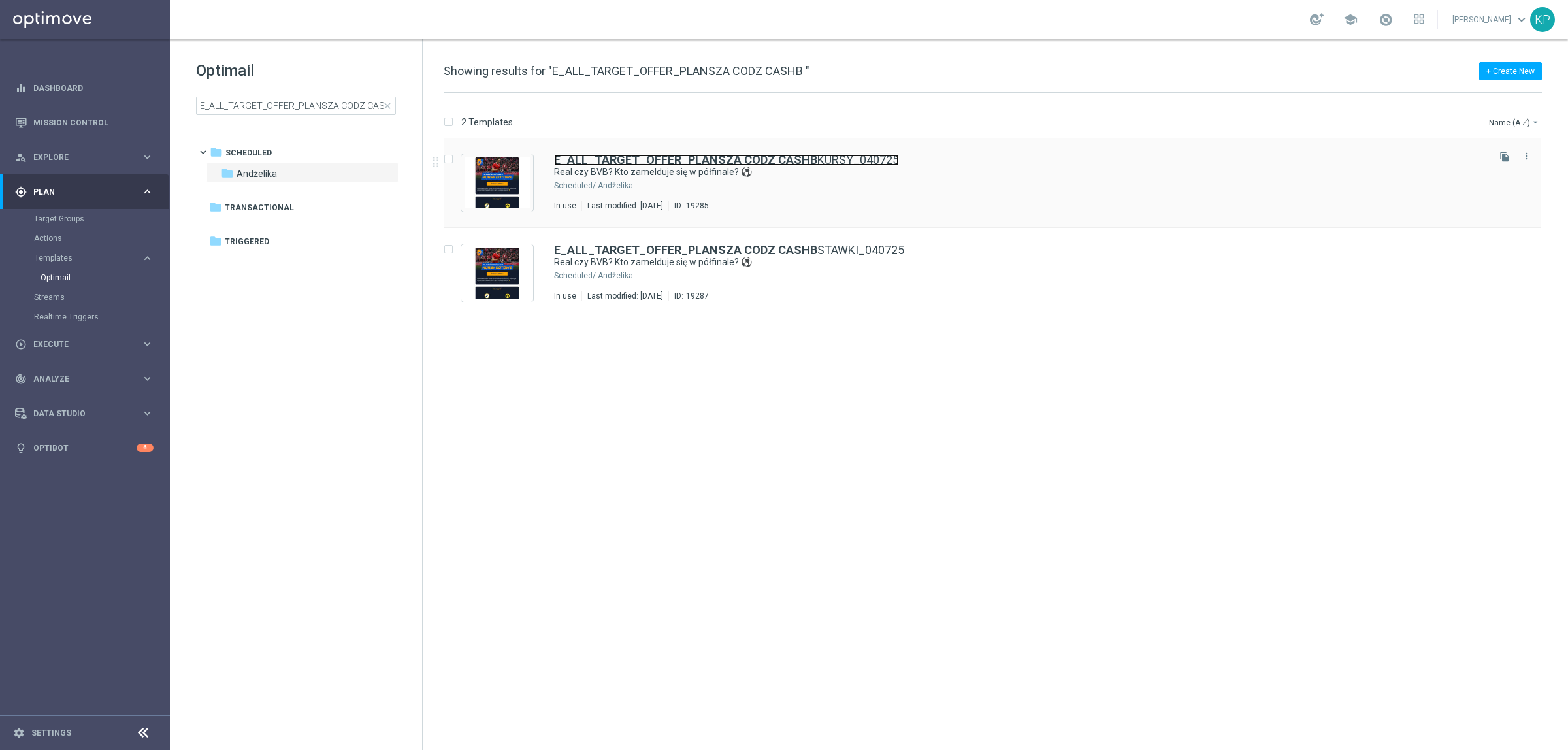
click at [885, 166] on link "E_ALL_TARGET_OFFER_PLANSZA CODZ CASHB KURSY_040725" at bounding box center [726, 160] width 345 height 12
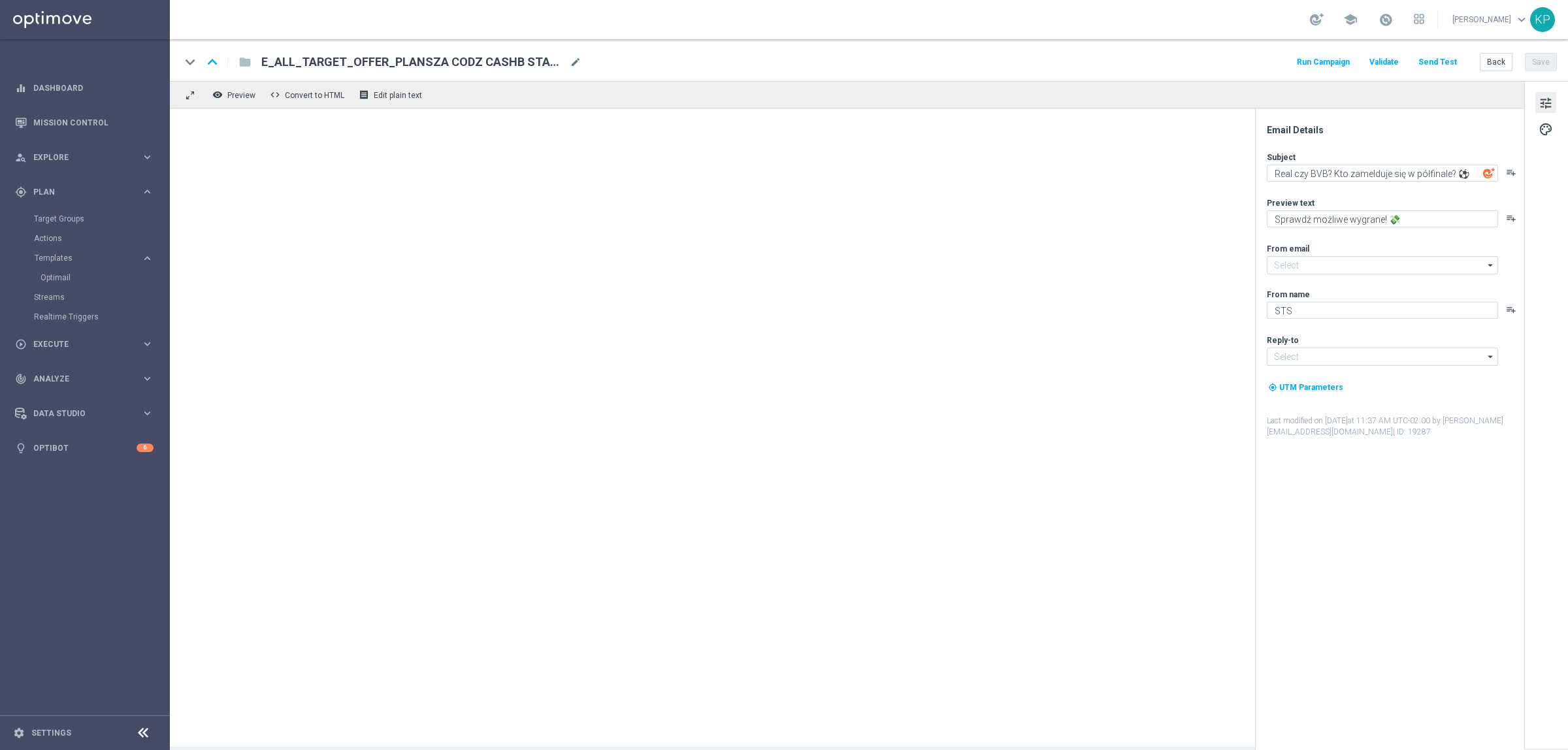
type textarea "Postaw na swojego faworyta! 💸"
type input "oferta@sts.pl"
type input "kontakt@sts.pl"
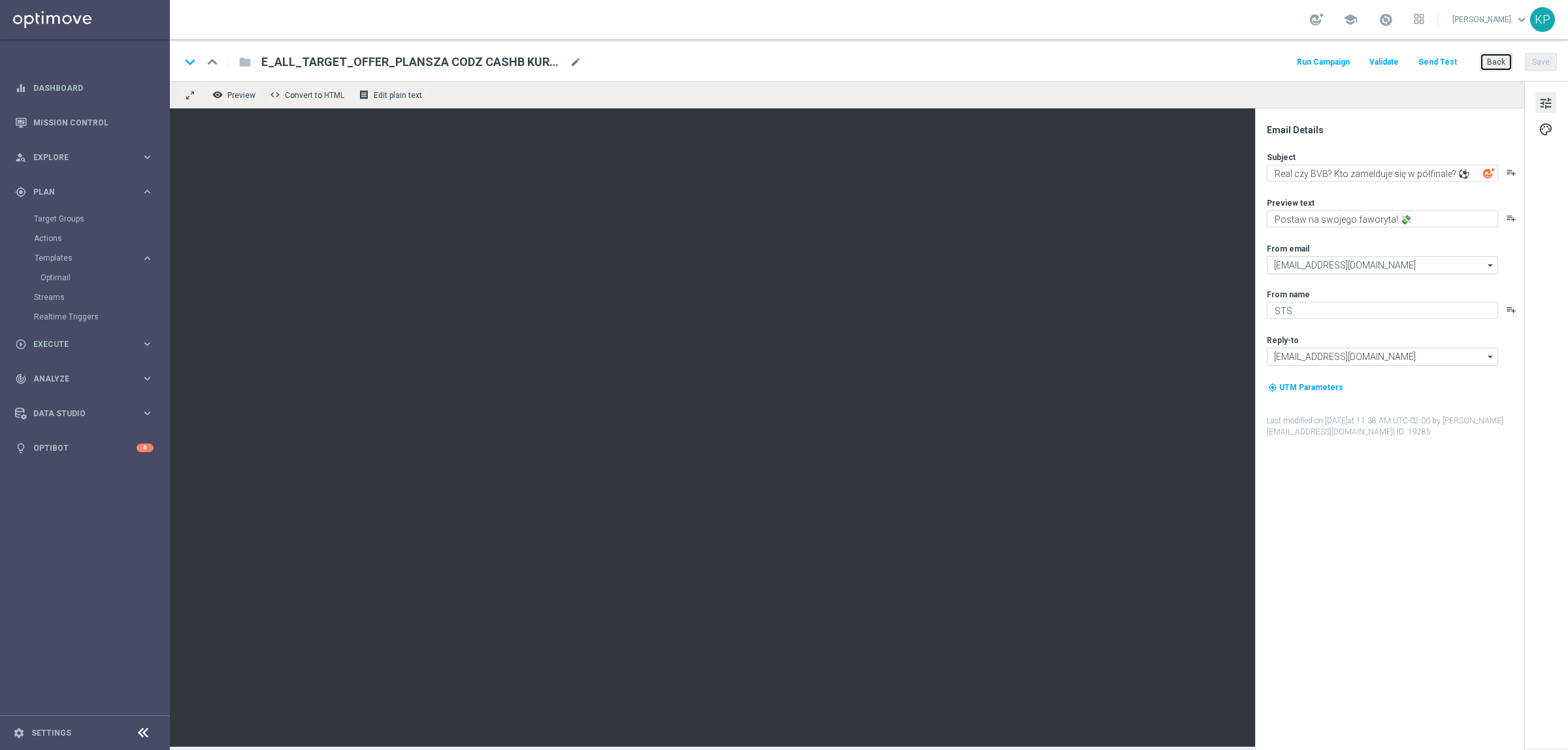
click at [1492, 60] on button "Back" at bounding box center [1496, 62] width 33 height 18
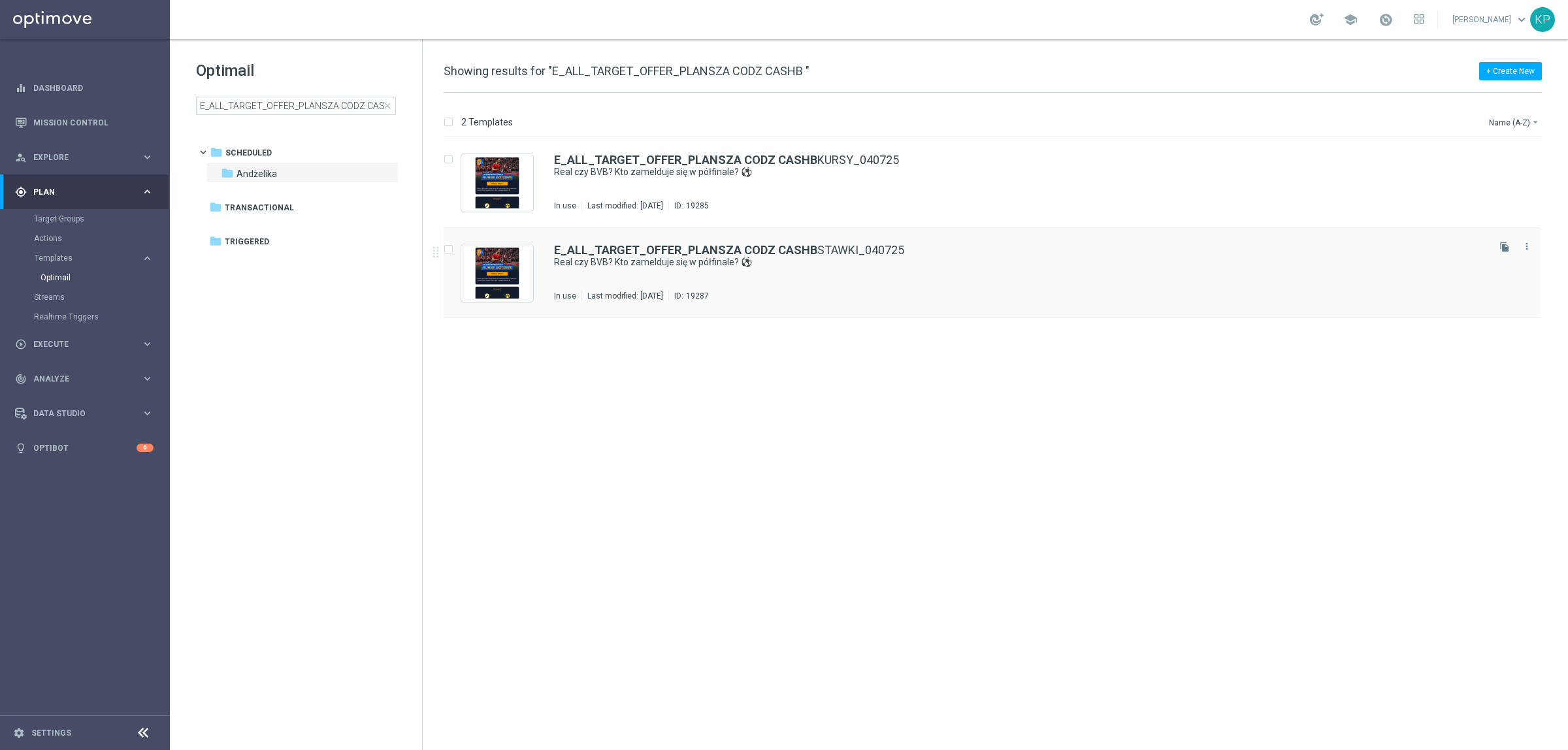
click at [912, 278] on div "E_ALL_TARGET_OFFER_PLANSZA CODZ CASHB STAWKI_040725 Real czy BVB? Kto zamelduje…" at bounding box center [1020, 272] width 932 height 57
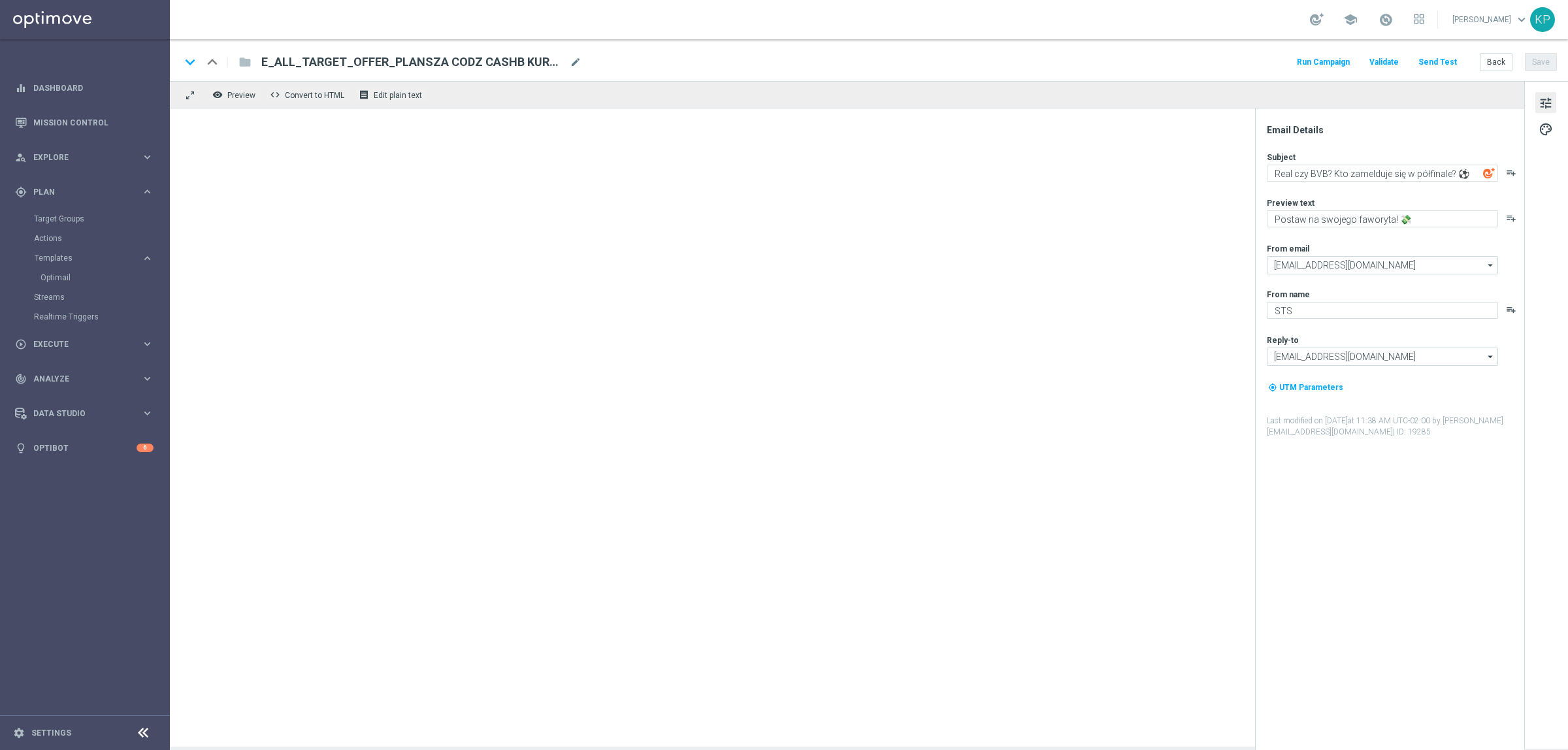
type textarea "Sprawdź możliwe wygrane! 💸"
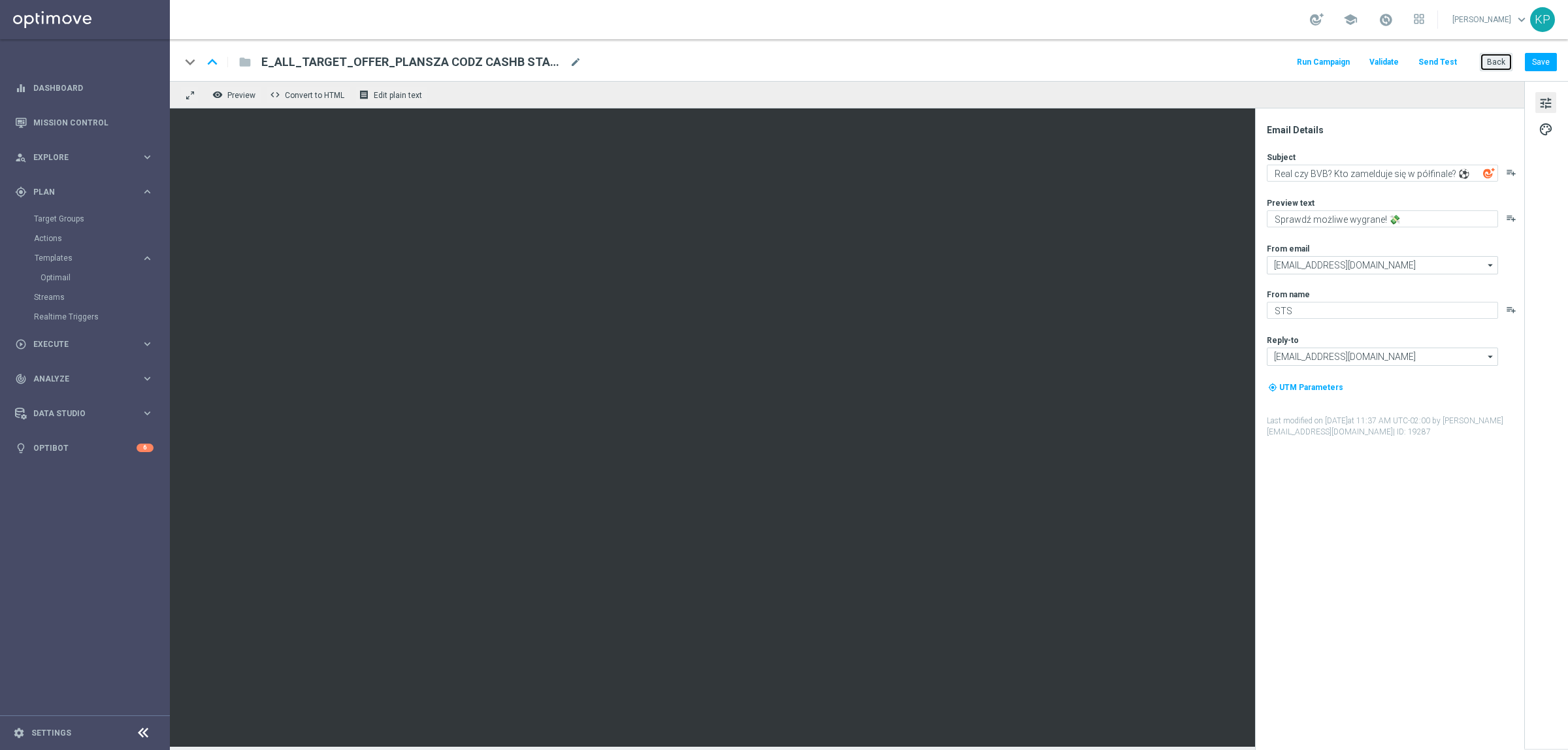
click at [1489, 63] on button "Back" at bounding box center [1496, 62] width 33 height 18
